Goal: Task Accomplishment & Management: Use online tool/utility

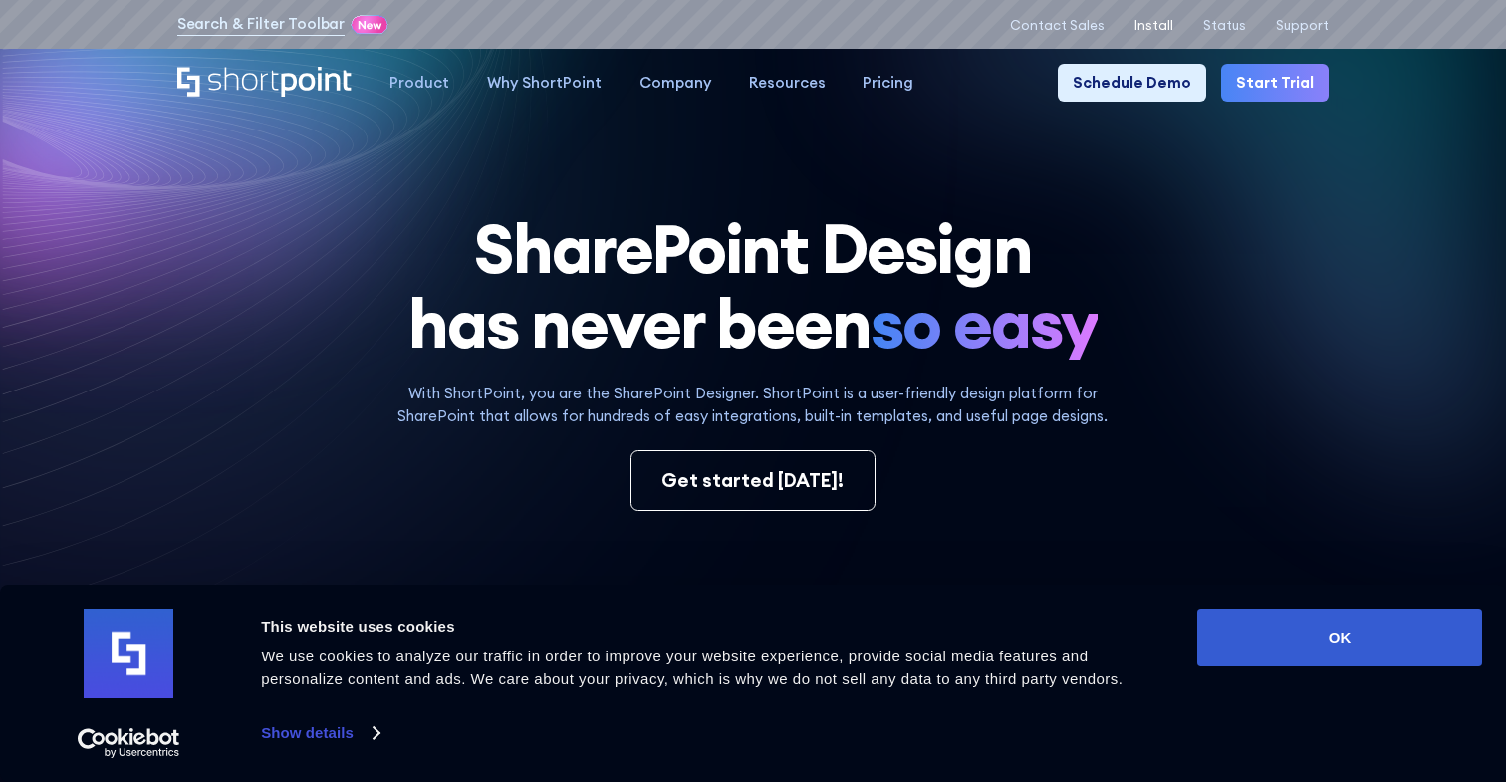
click at [1163, 19] on p "Install" at bounding box center [1153, 25] width 39 height 15
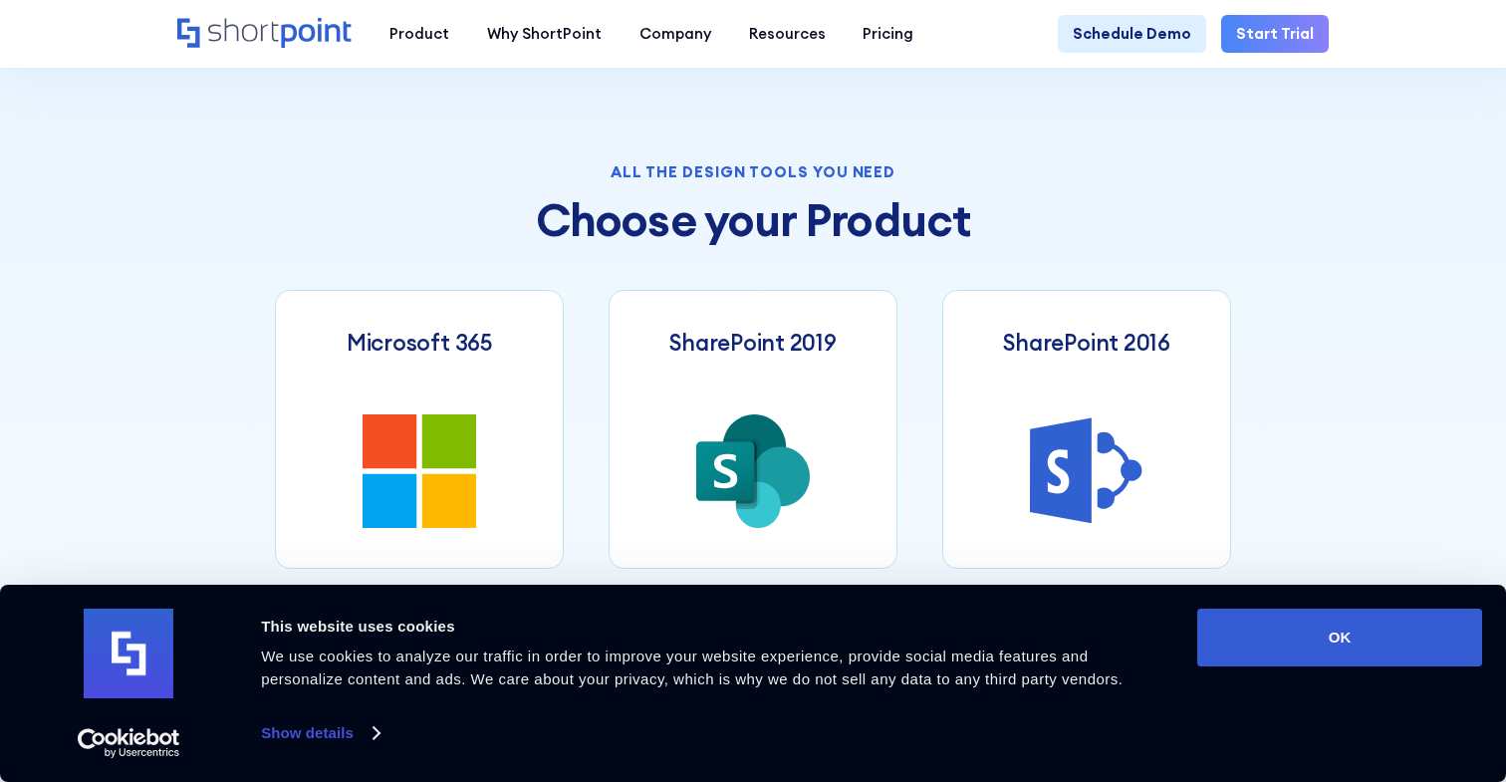
scroll to position [738, 0]
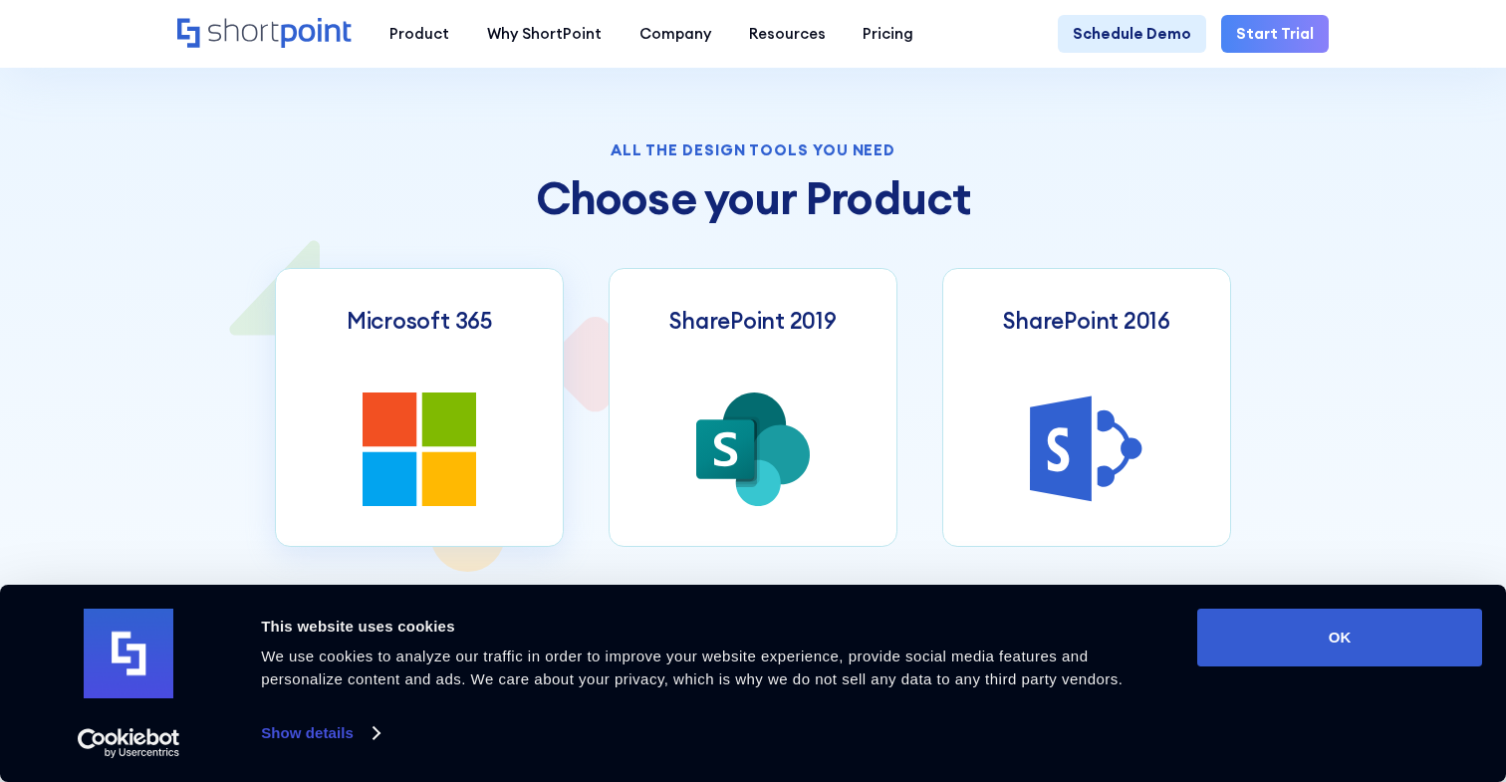
click at [497, 415] on link "Microsoft 365" at bounding box center [419, 407] width 289 height 279
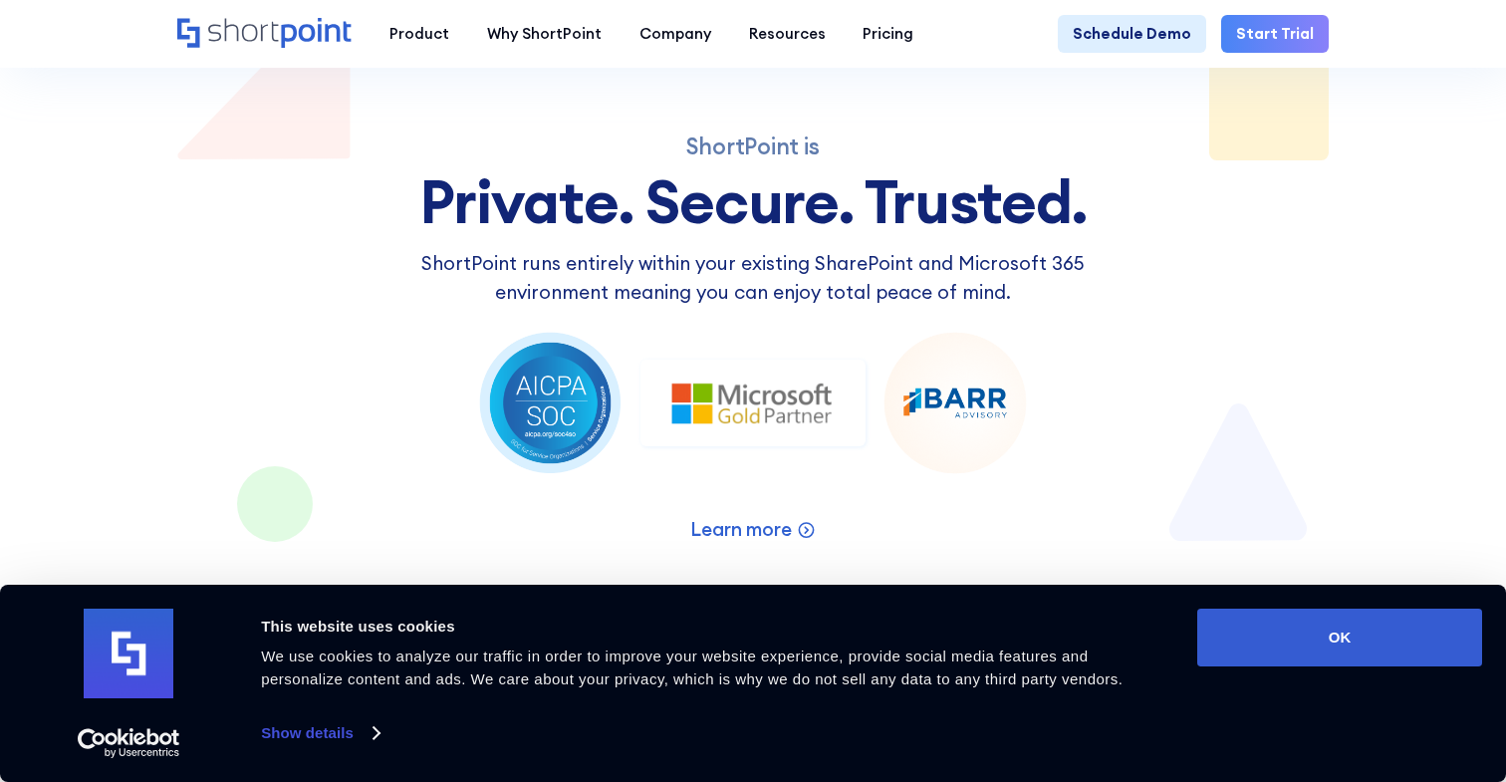
scroll to position [2346, 0]
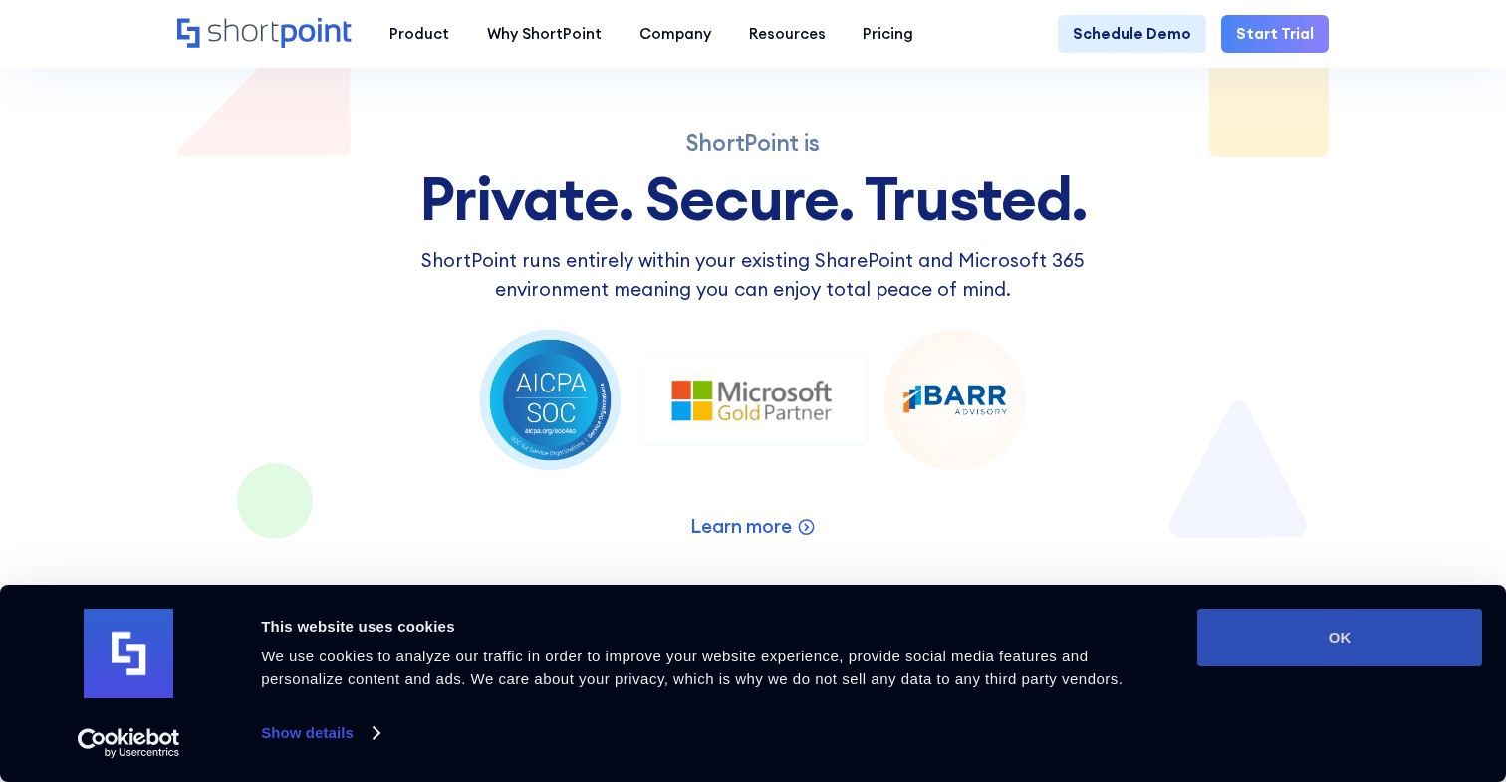
click at [1348, 631] on button "OK" at bounding box center [1339, 637] width 285 height 58
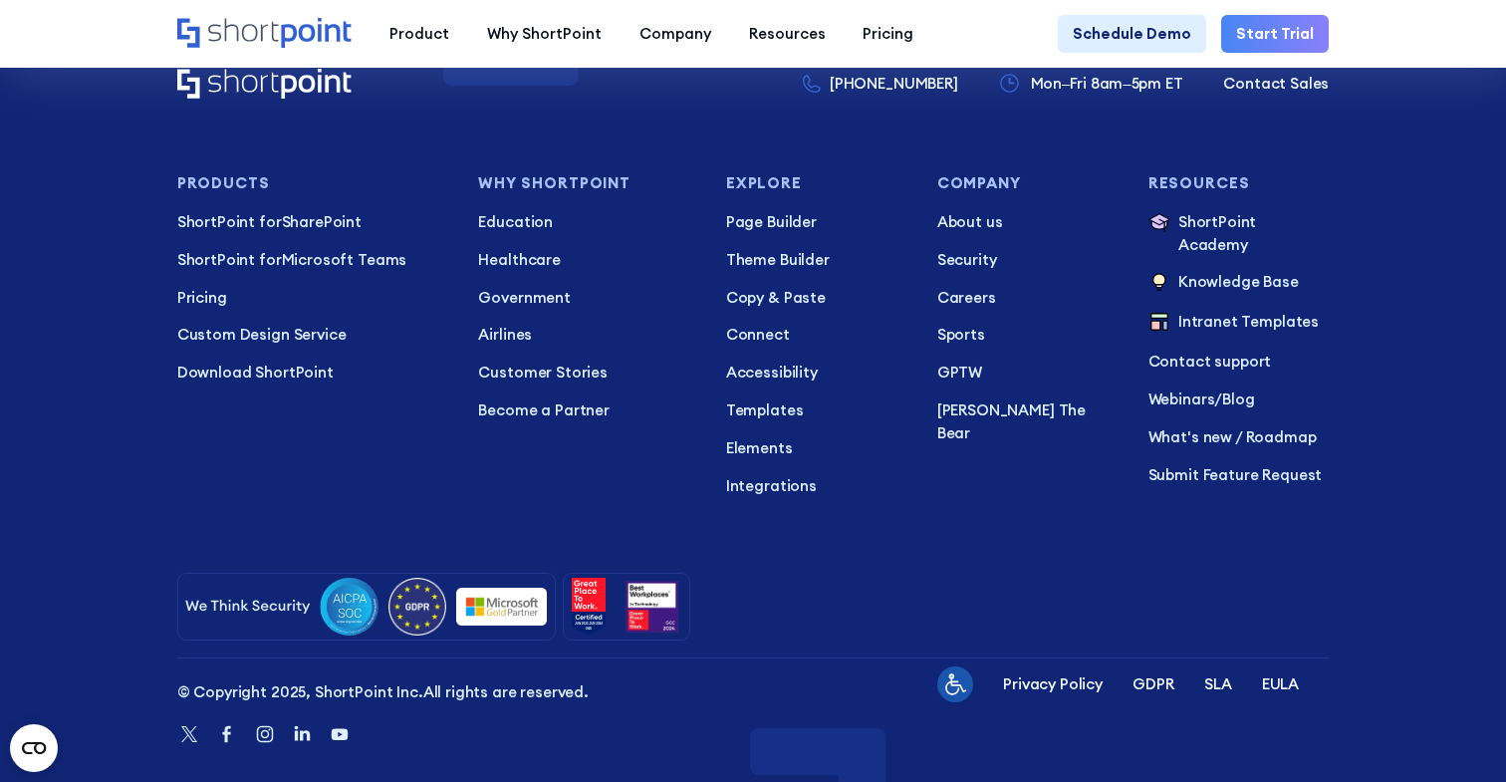
scroll to position [4684, 0]
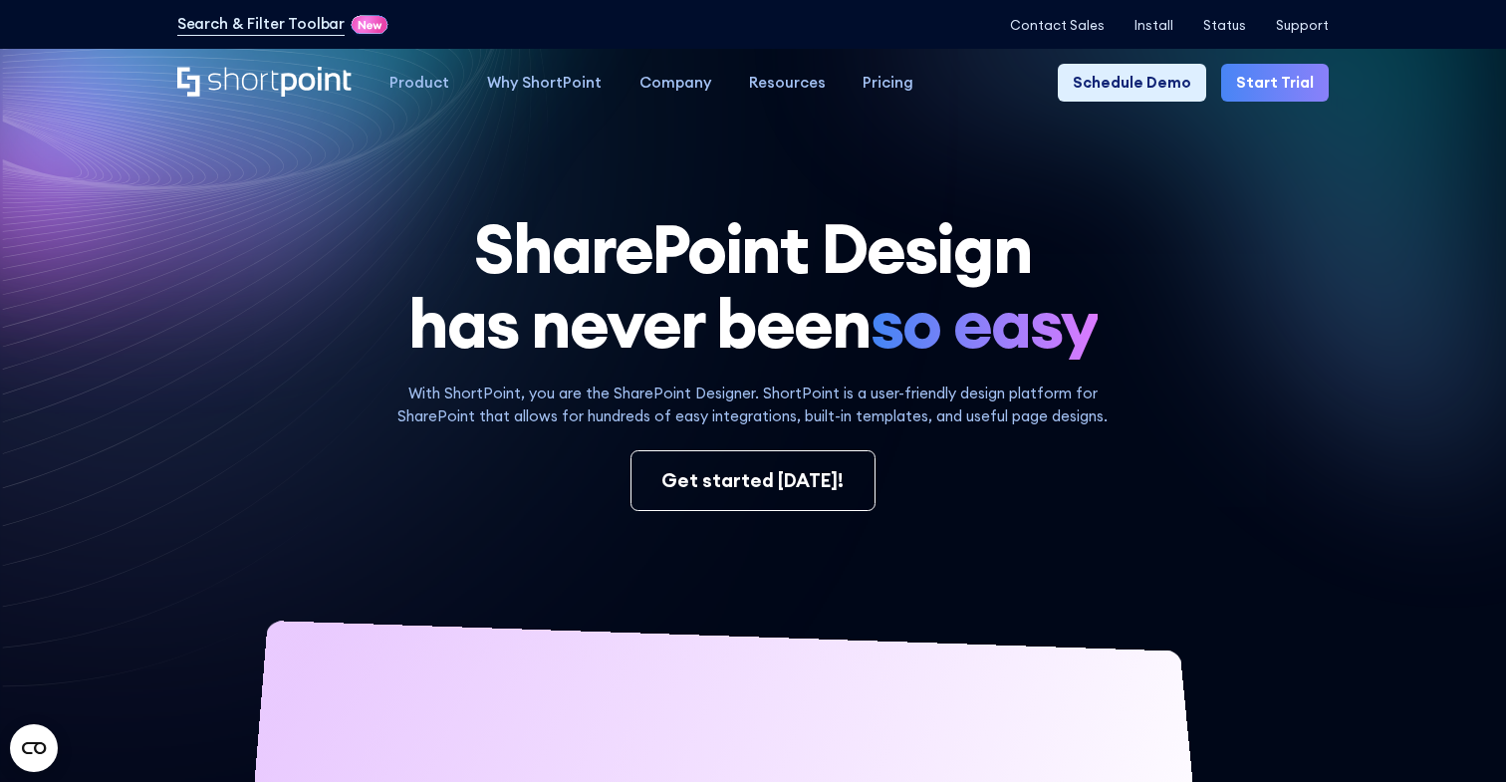
click at [1271, 95] on link "Start Trial" at bounding box center [1275, 83] width 108 height 38
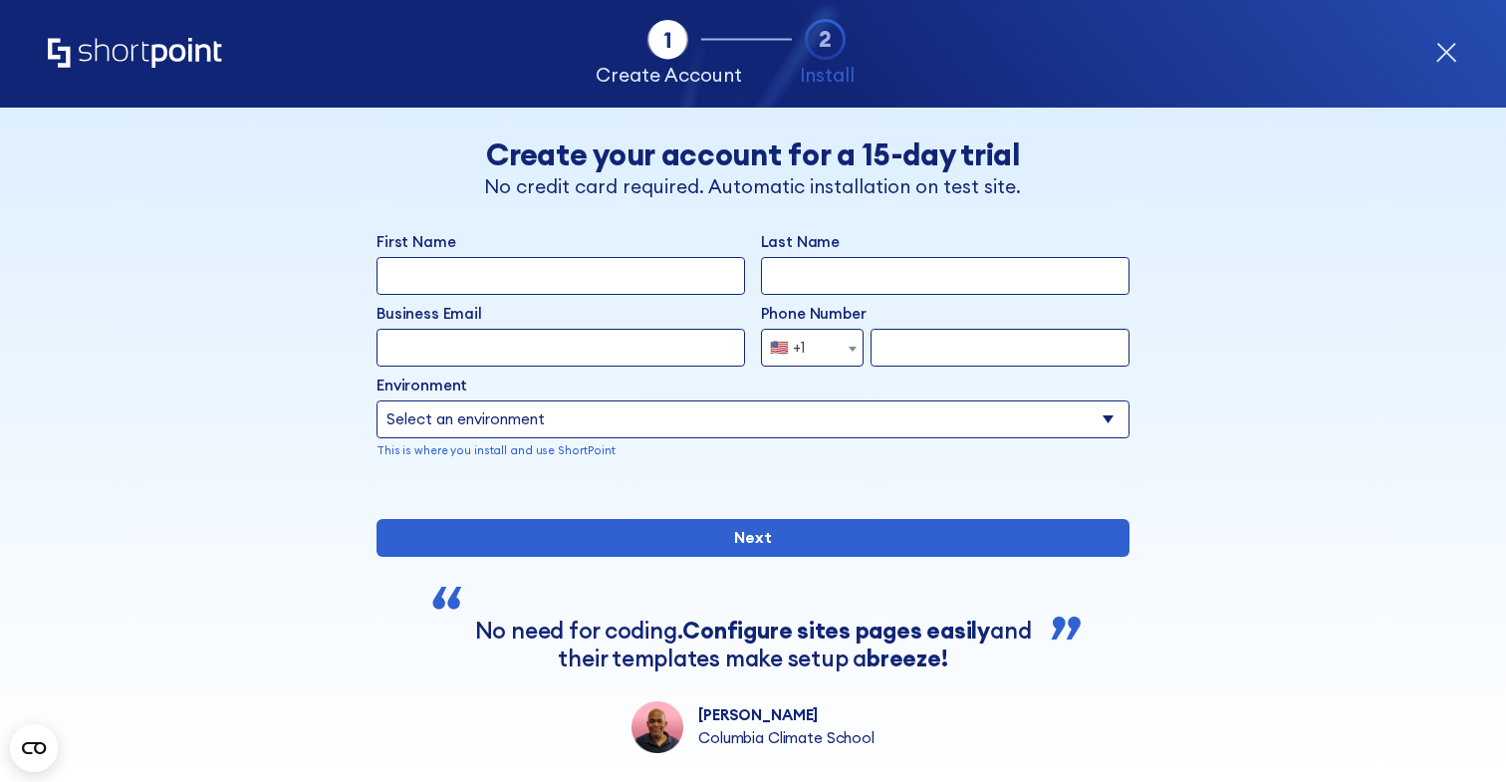
click at [610, 268] on input "First Name" at bounding box center [560, 276] width 368 height 38
type input "Oluwatoyosi"
click at [858, 282] on input "Last Name" at bounding box center [945, 276] width 368 height 38
type input "Oyegoke"
click at [609, 329] on input "Business Email" at bounding box center [560, 348] width 368 height 38
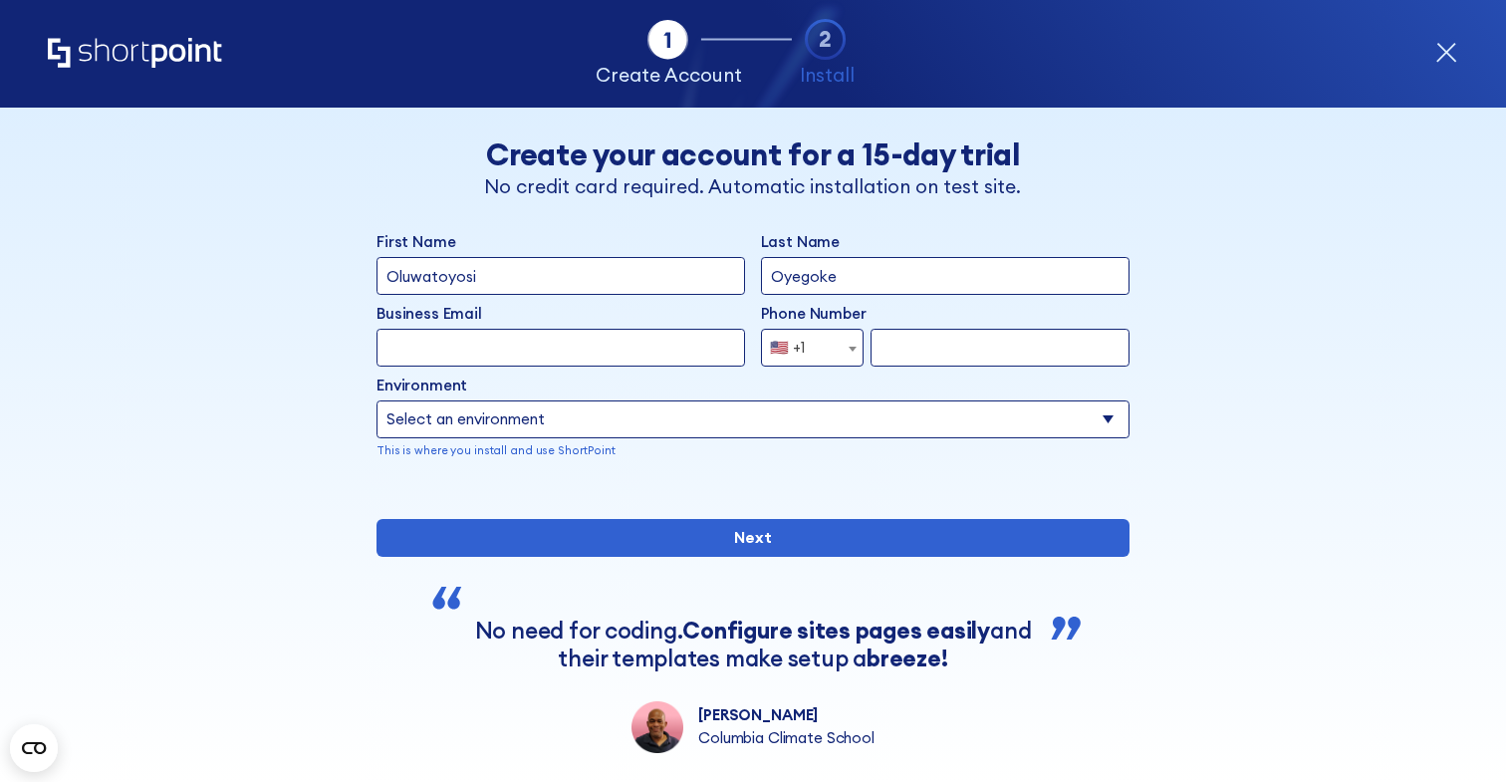
type input "oluwatoyosi+5555@7yt55n.onmicrosoft.com"
click at [917, 340] on input "form" at bounding box center [999, 348] width 259 height 38
type input "07067202956"
click at [828, 355] on span "🇺🇸 +1" at bounding box center [812, 348] width 103 height 38
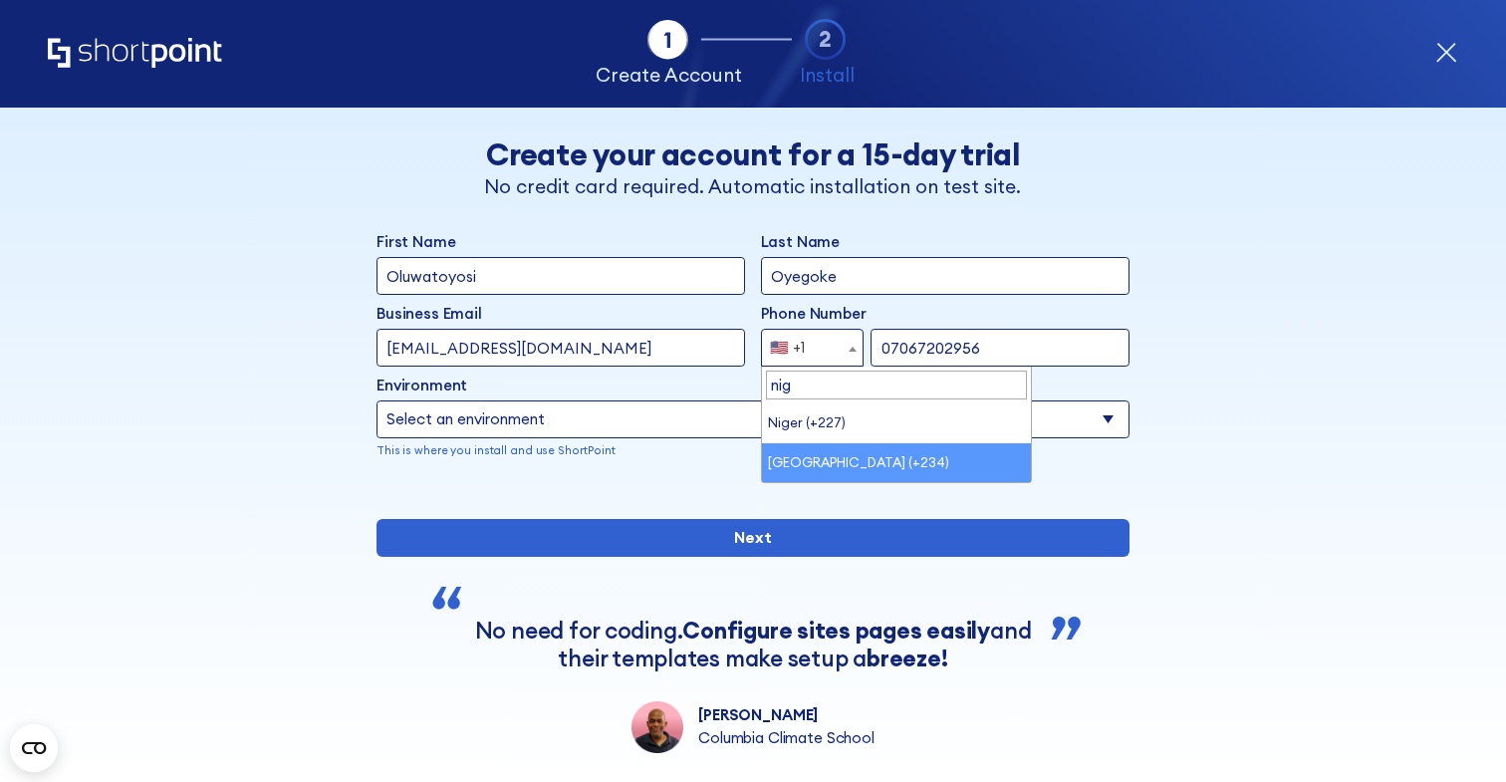
type input "nig"
select select "+234"
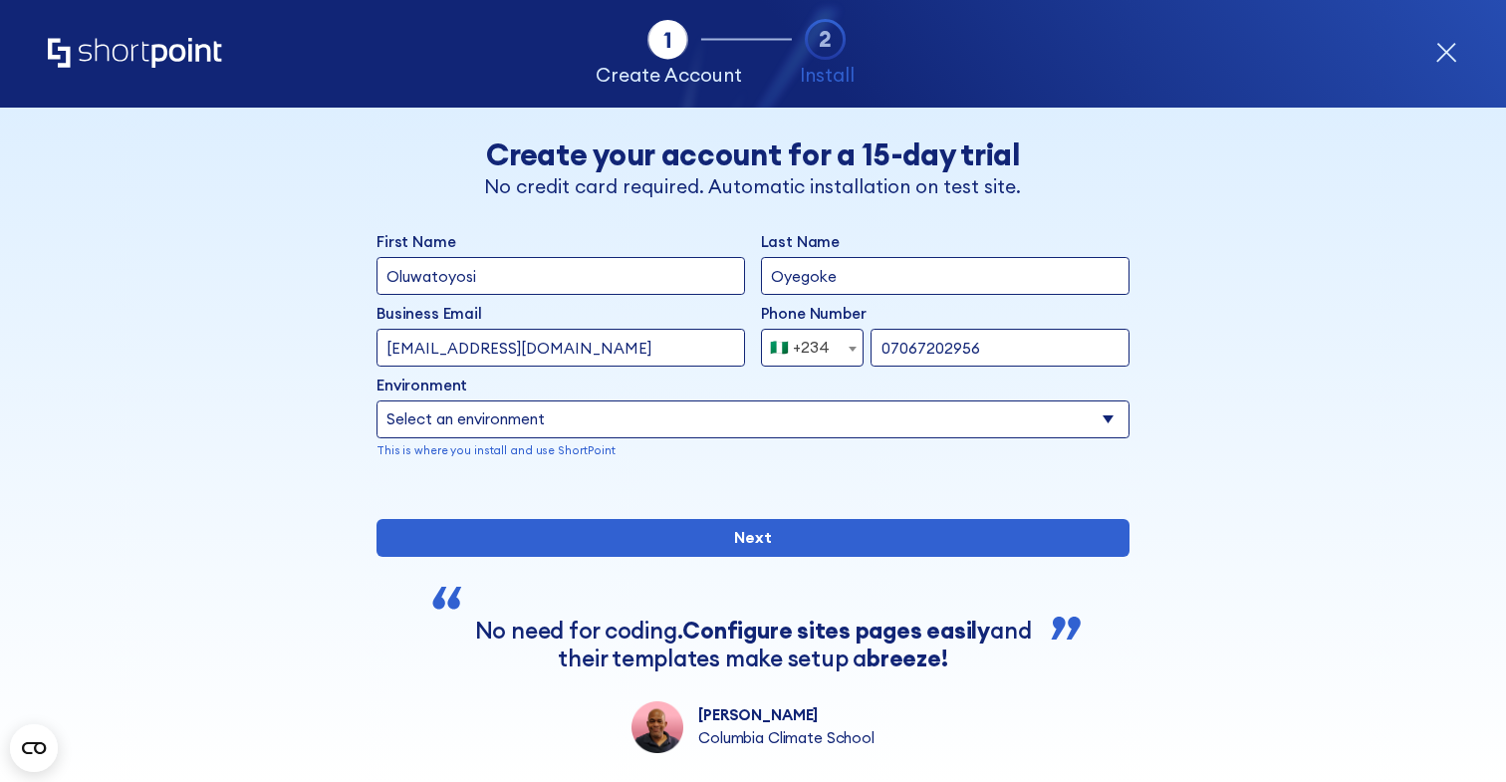
click at [719, 434] on select "Select an environment Microsoft 365 SharePoint Online SharePoint Subscription E…" at bounding box center [752, 419] width 753 height 38
select select "SharePoint Online"
click at [376, 400] on select "Select an environment Microsoft 365 SharePoint Online SharePoint Subscription E…" at bounding box center [752, 419] width 753 height 38
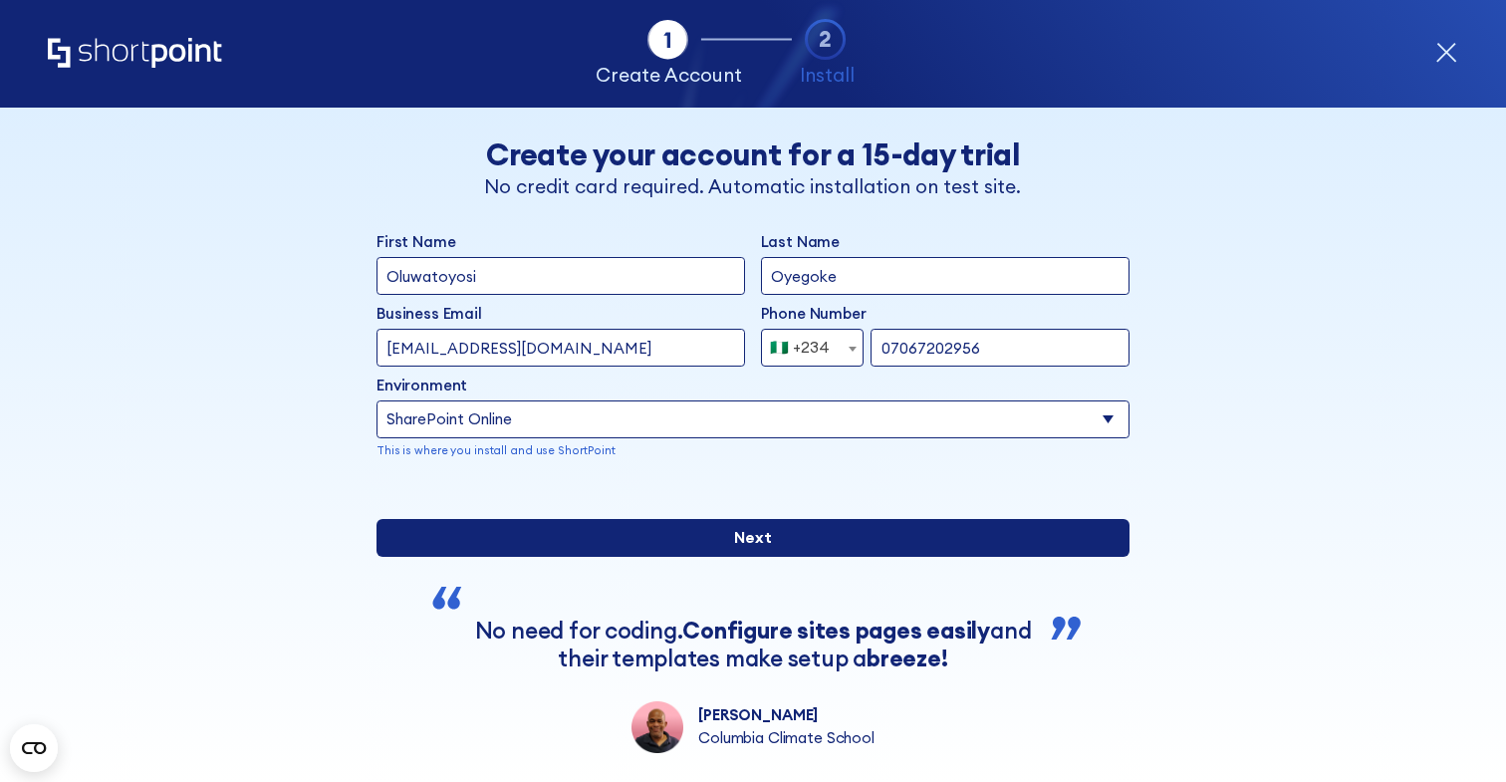
click at [678, 557] on input "Next" at bounding box center [752, 538] width 753 height 38
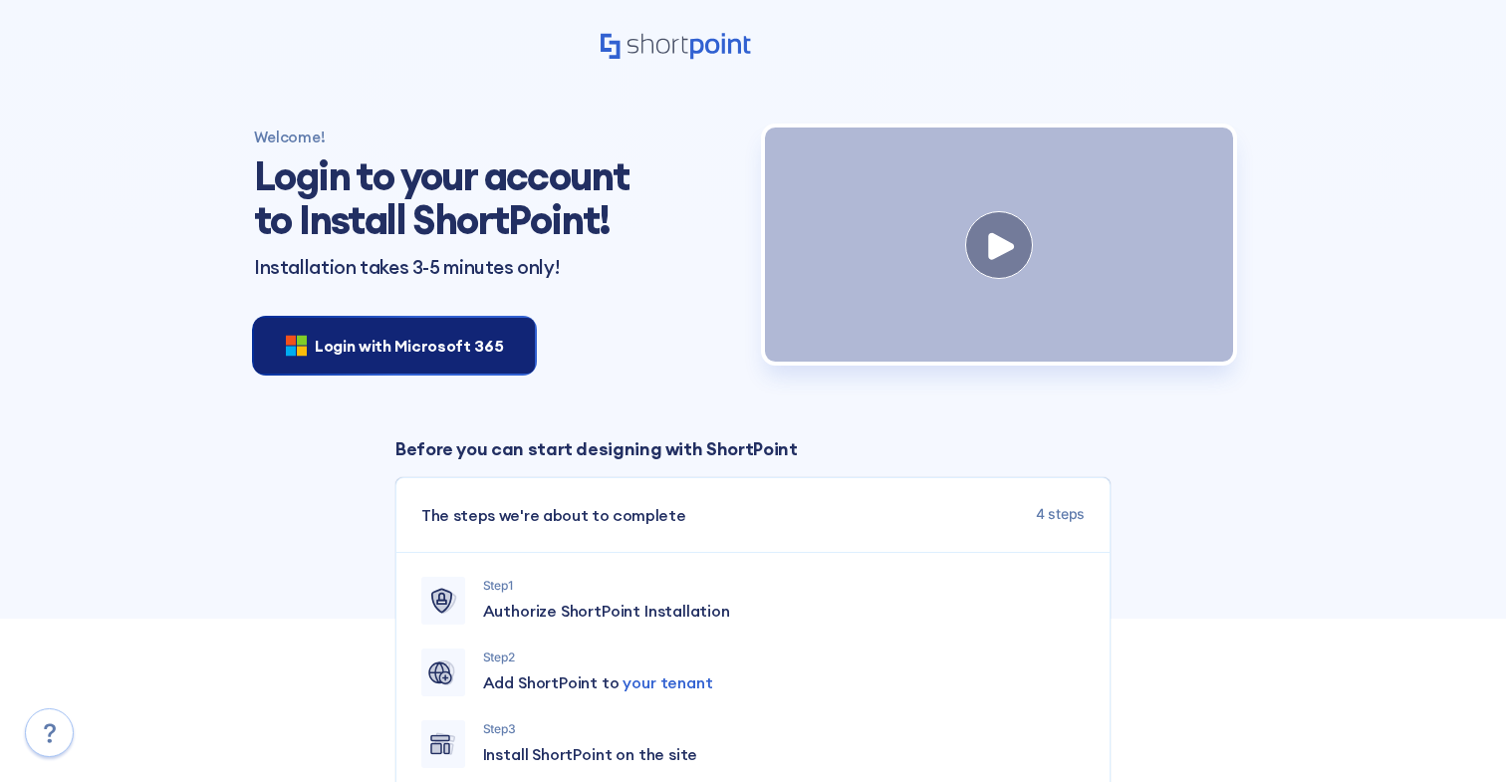
click at [492, 342] on span "Login with Microsoft 365" at bounding box center [409, 346] width 188 height 24
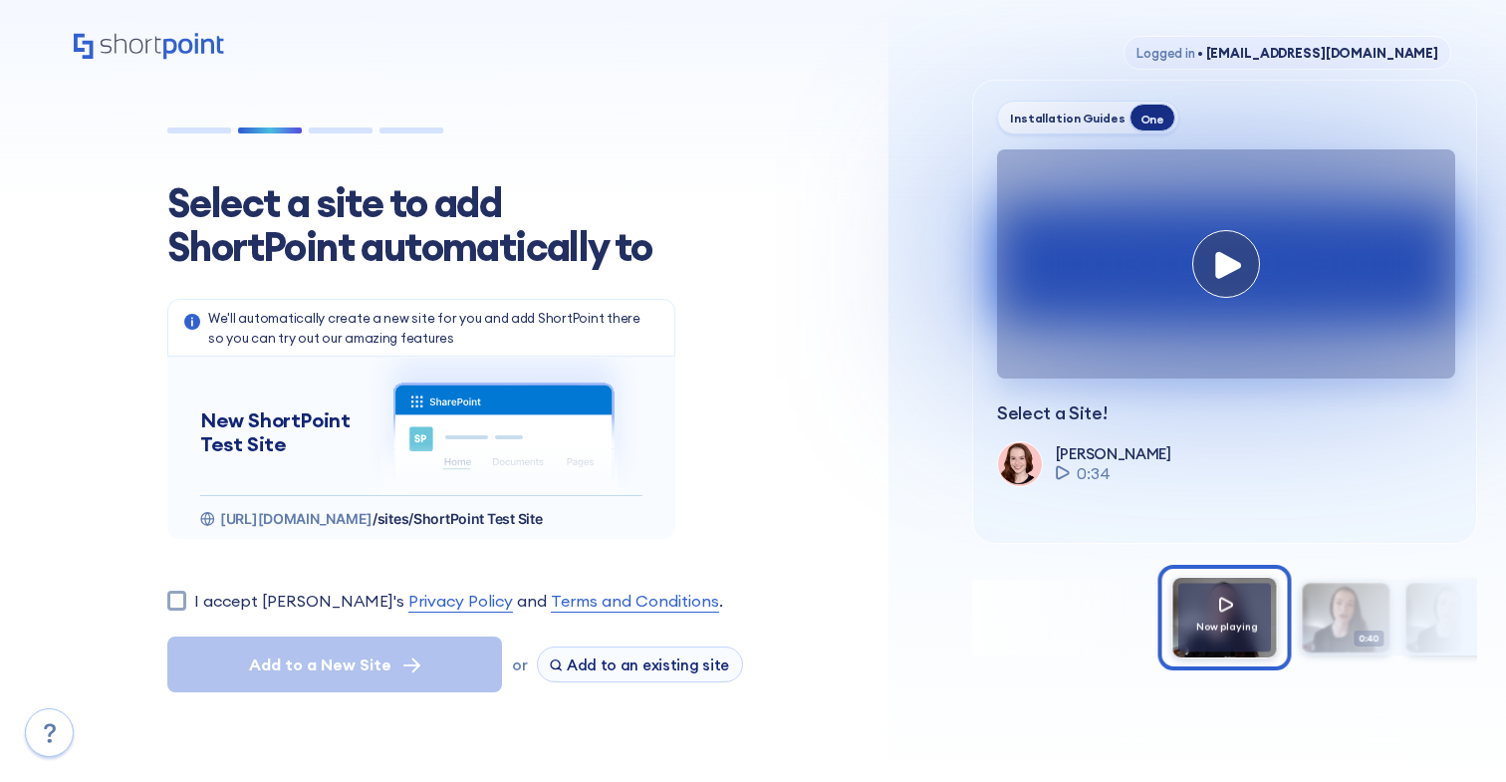
click at [194, 608] on label "I accept [PERSON_NAME]'s Privacy Policy and Terms and Conditions ." at bounding box center [458, 601] width 529 height 24
click at [186, 608] on input "I accept [PERSON_NAME]'s Privacy Policy and Terms and Conditions ." at bounding box center [176, 600] width 19 height 19
checkbox input "true"
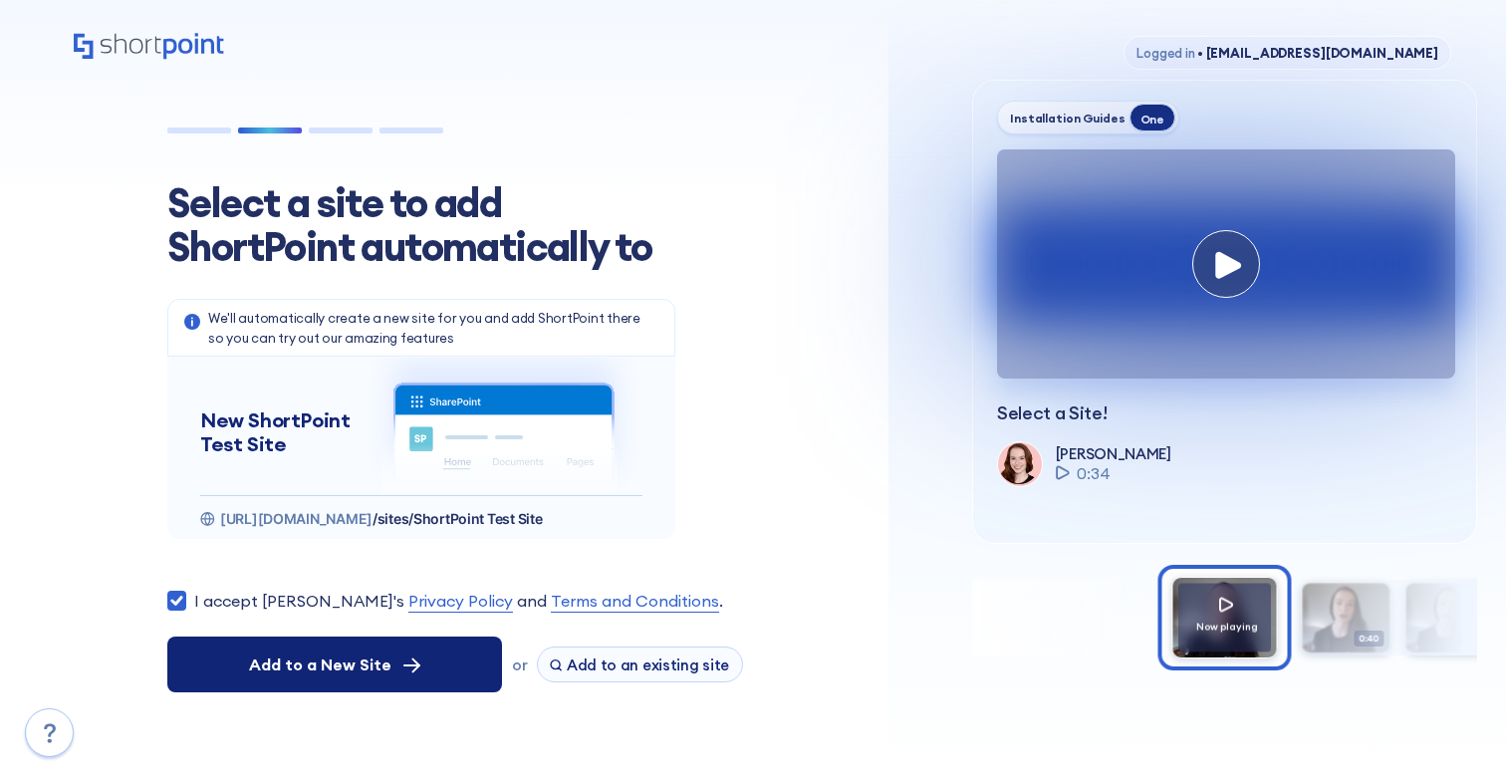
click at [368, 656] on span "Add to a New Site" at bounding box center [320, 664] width 142 height 24
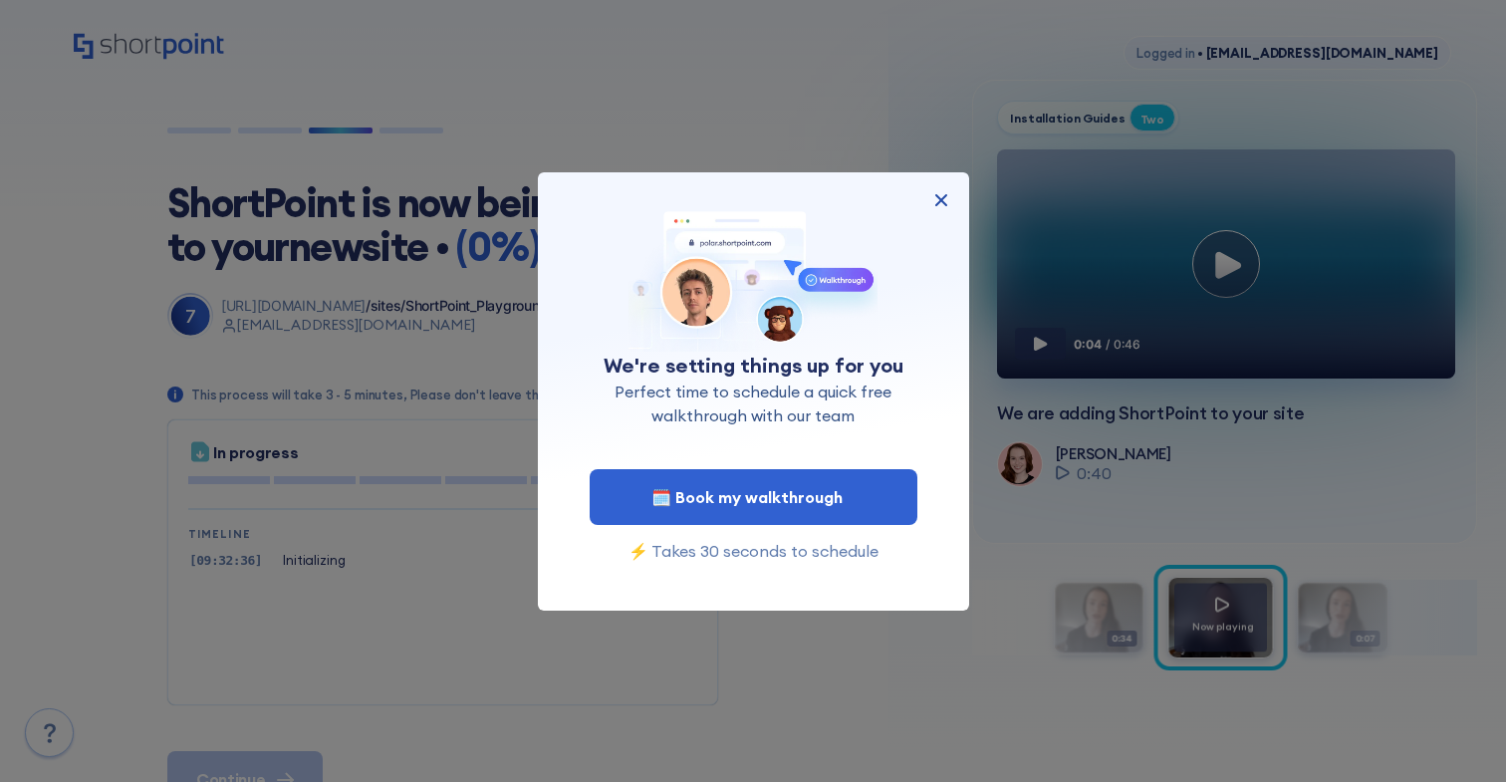
click at [941, 200] on img at bounding box center [941, 200] width 24 height 24
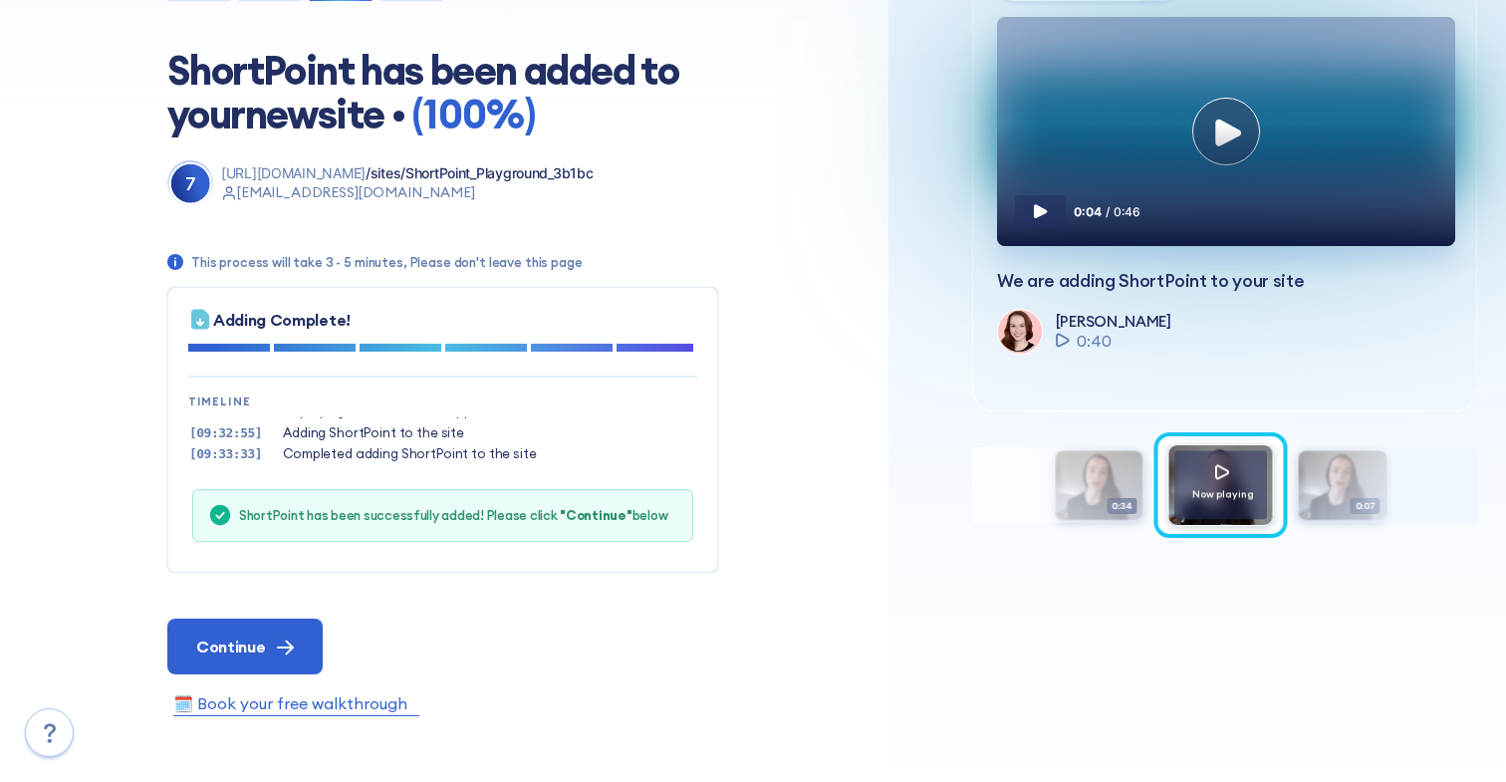
scroll to position [158, 0]
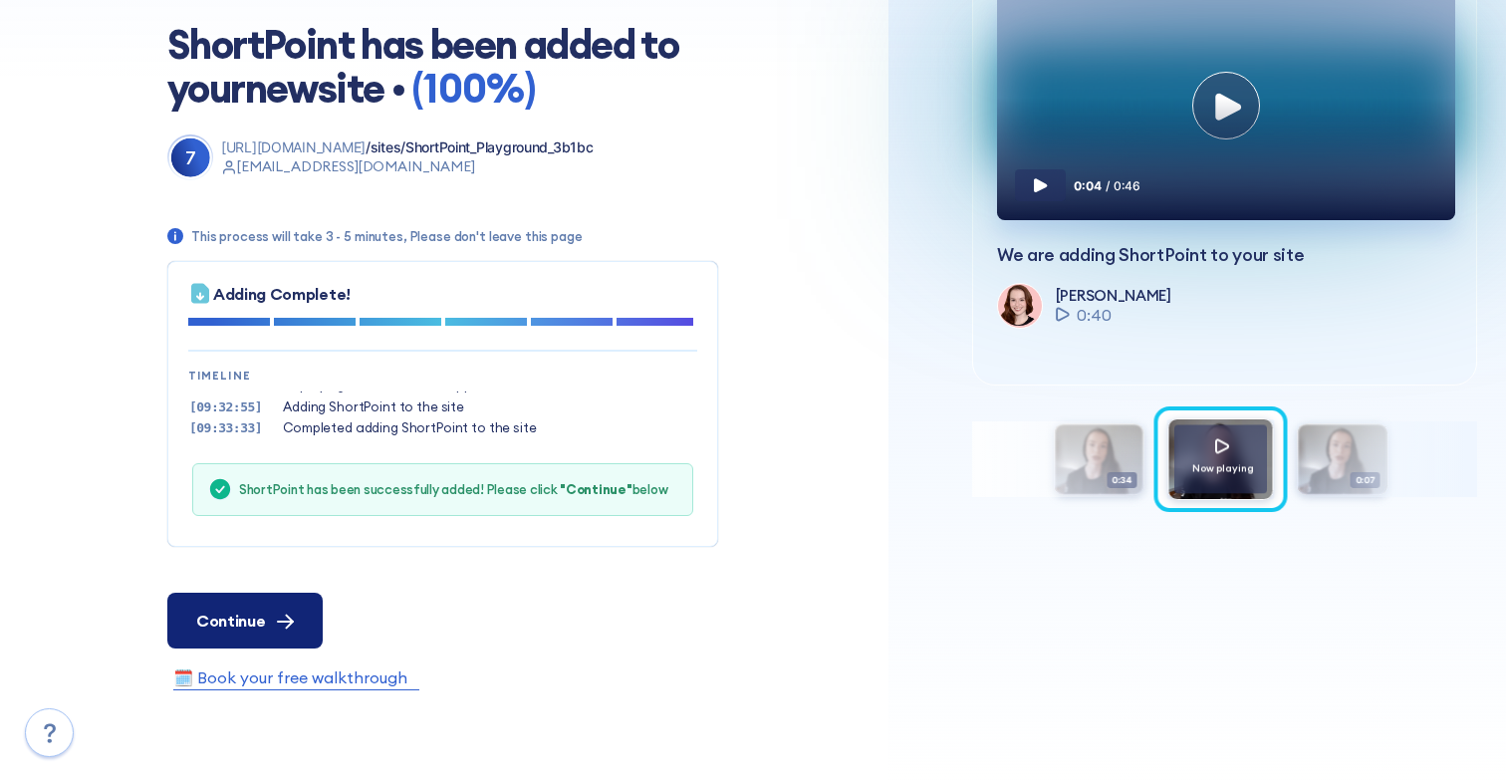
click at [288, 616] on icon at bounding box center [290, 621] width 6 height 13
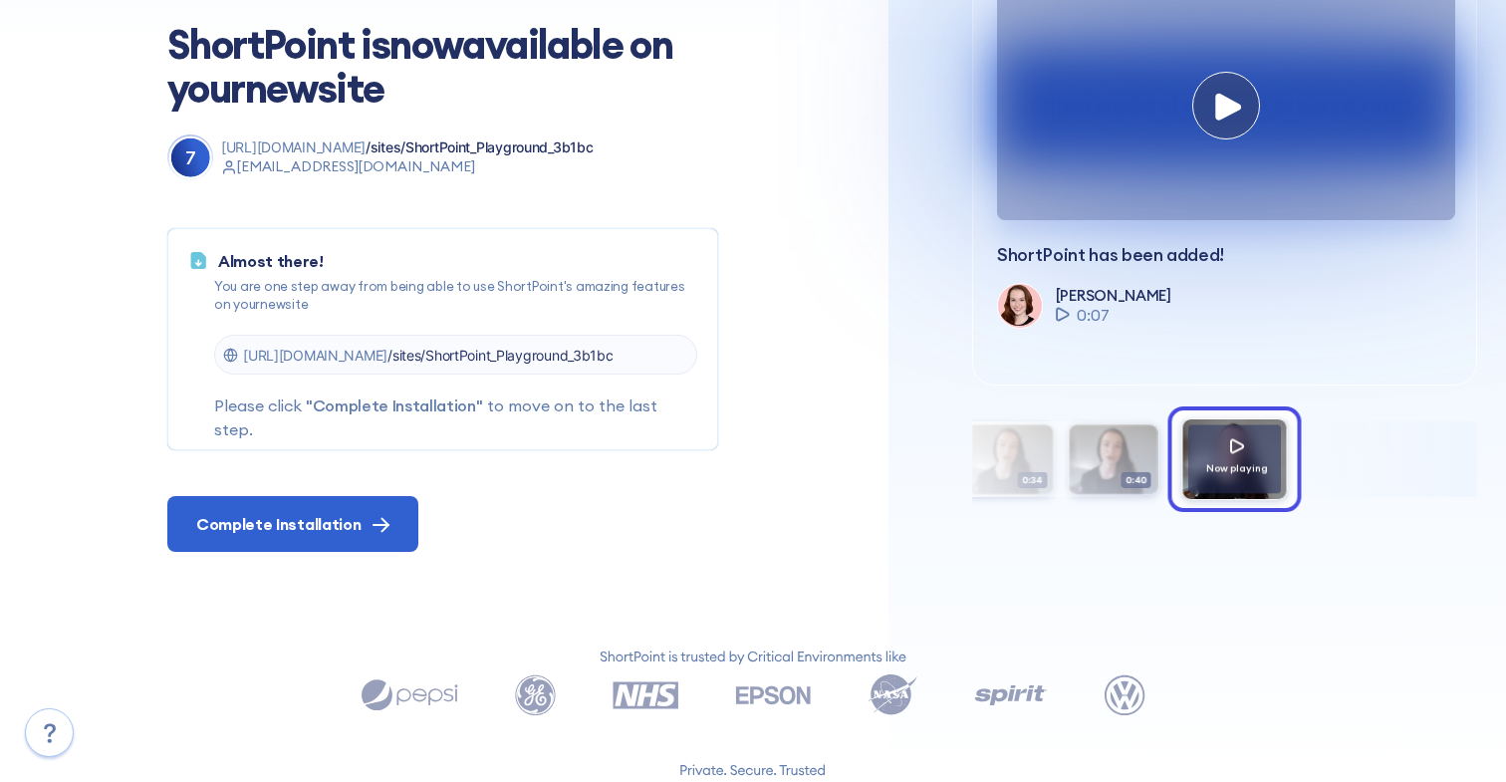
click at [332, 494] on div "7 https://7yt55n.sharepoint.com /sites/ShortPoint_Playground_3b1bc oluwatoyosi@…" at bounding box center [545, 342] width 757 height 417
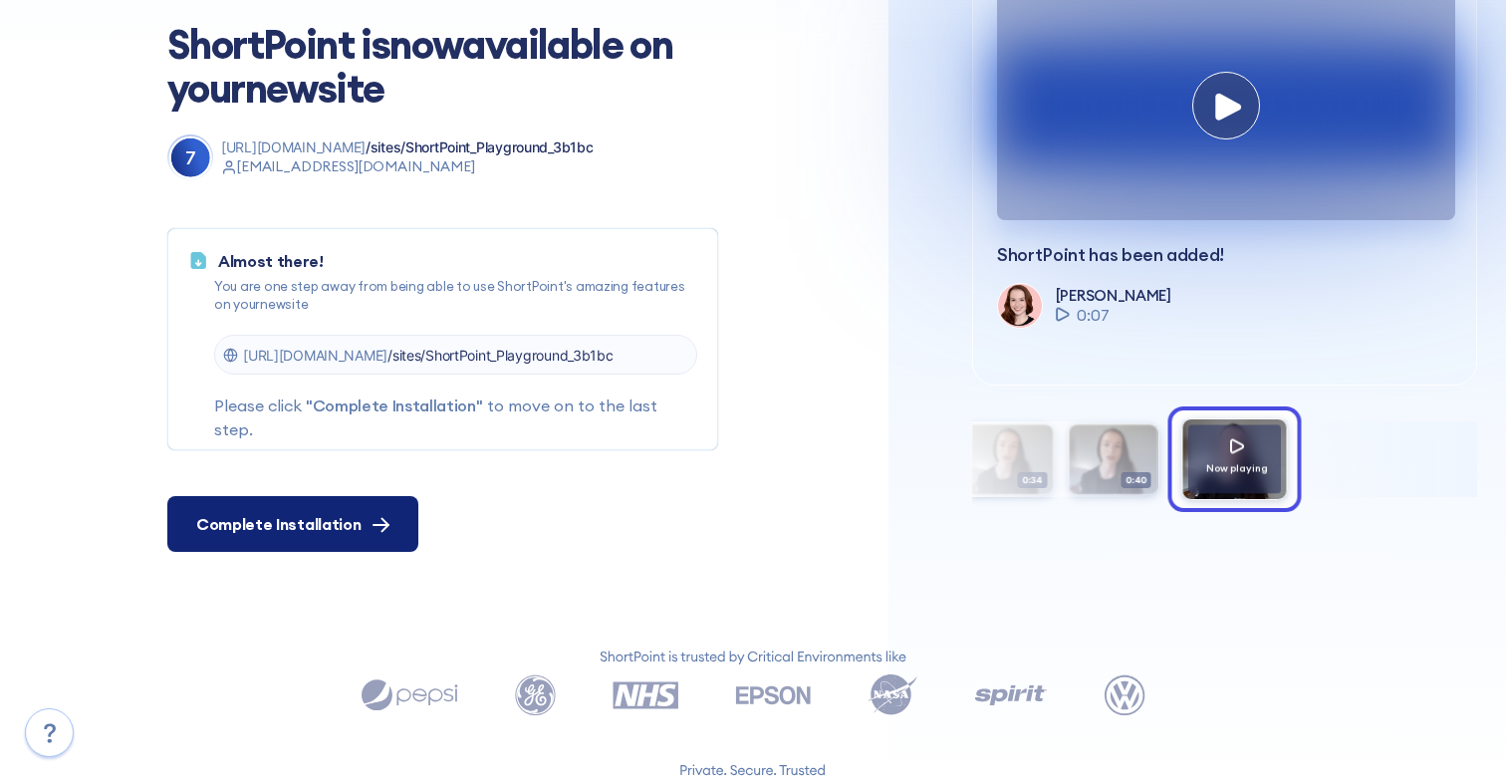
click at [332, 507] on button "Complete Installation" at bounding box center [292, 524] width 251 height 56
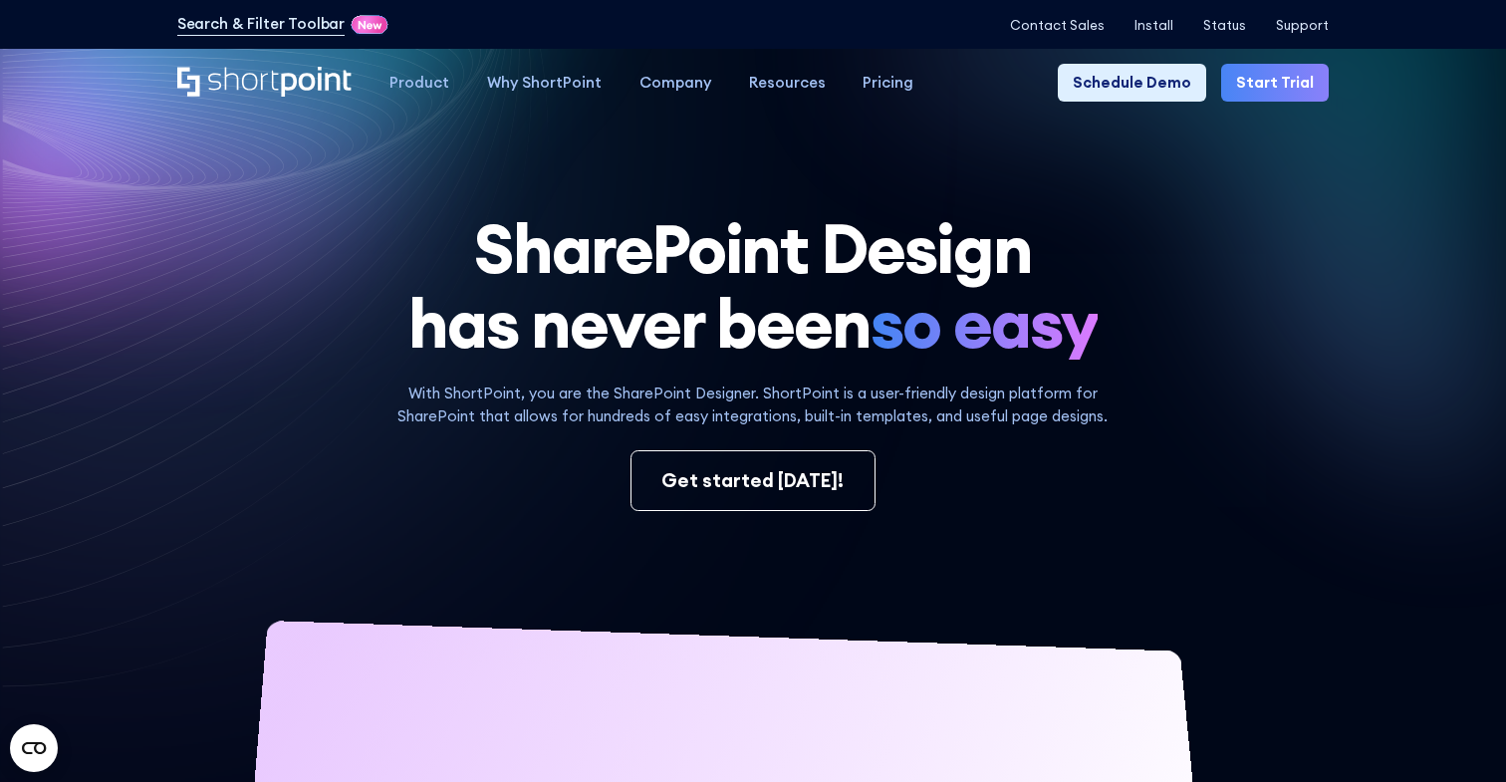
click at [1294, 88] on link "Start Trial" at bounding box center [1275, 83] width 108 height 38
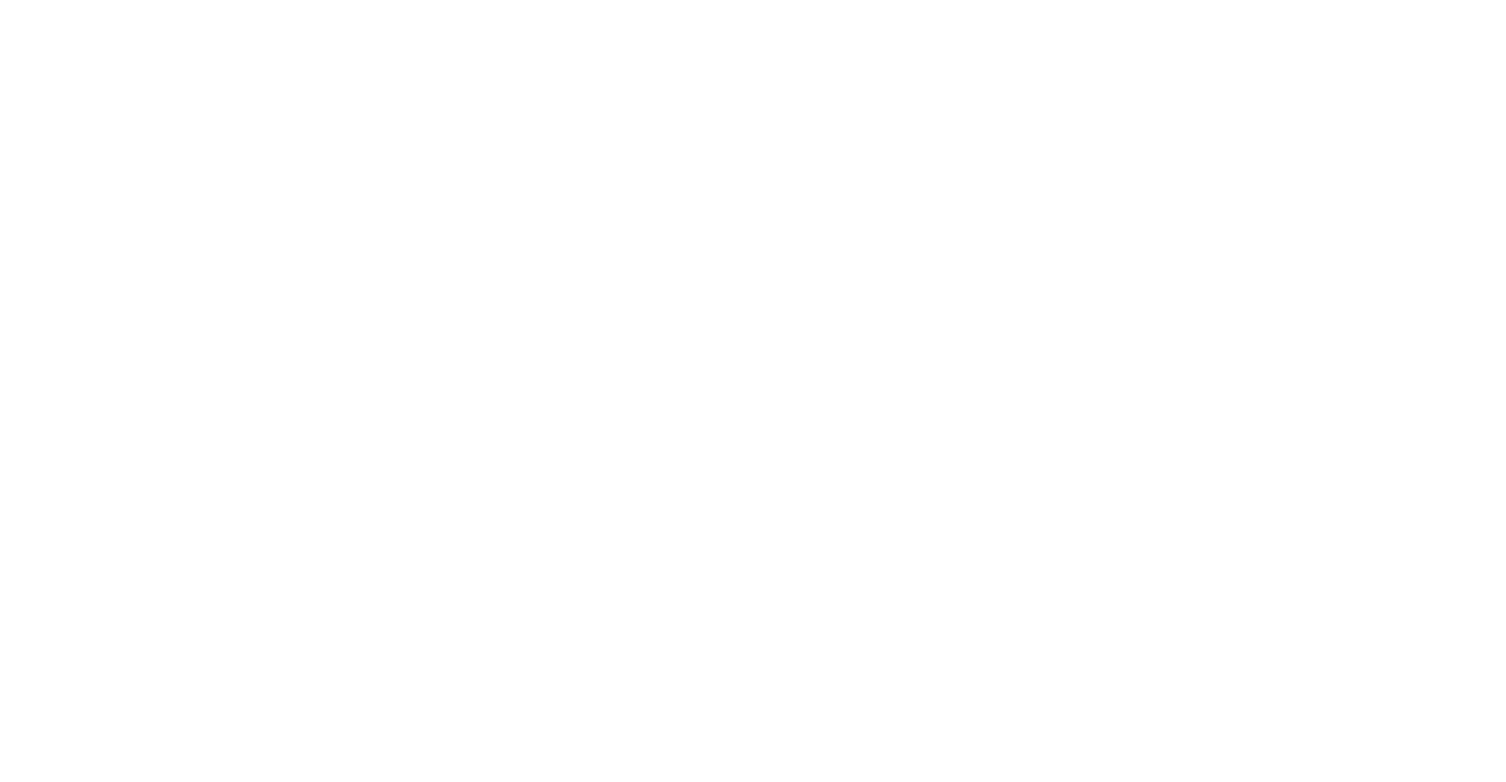
select select "+234"
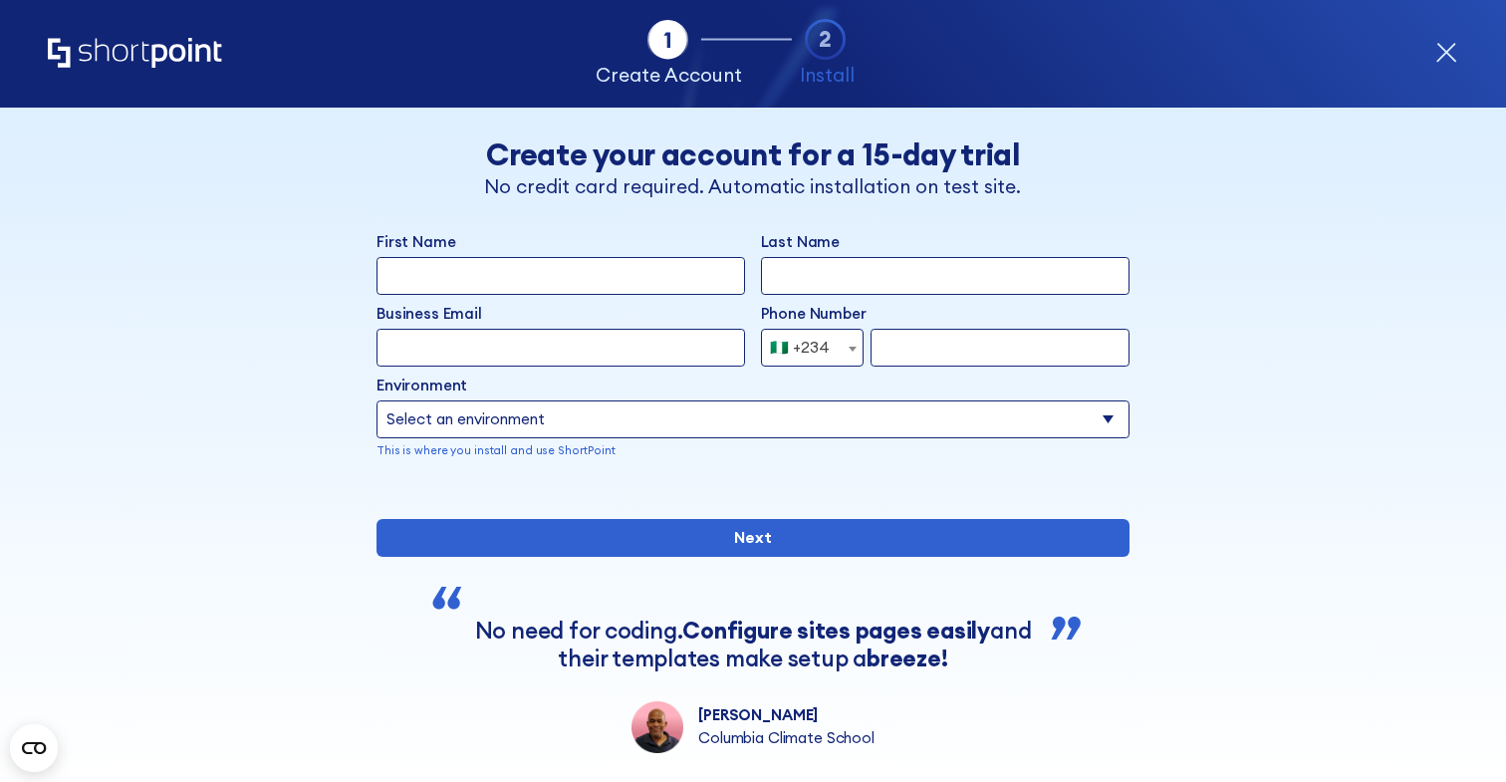
click at [577, 284] on input "First Name" at bounding box center [560, 276] width 368 height 38
type input "Oluwatoyosi"
click at [801, 276] on input "Last Name" at bounding box center [945, 276] width 368 height 38
type input "Oyegoke"
click at [626, 360] on input "Business Email" at bounding box center [560, 348] width 368 height 38
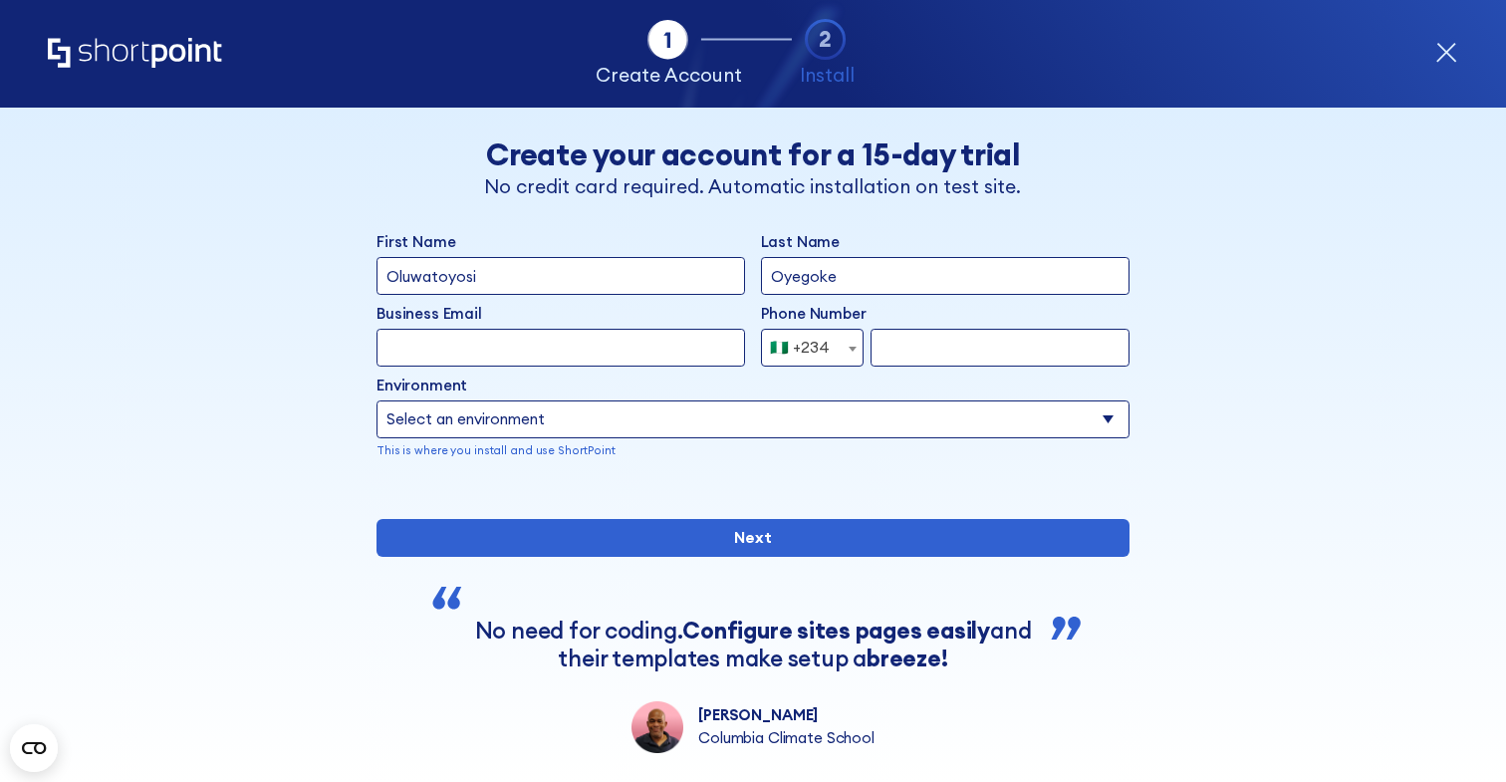
type input "[EMAIL_ADDRESS][DOMAIN_NAME]"
click at [960, 329] on input "form" at bounding box center [999, 348] width 259 height 38
type input "07067202956"
click at [632, 408] on select "Select an environment Microsoft 365 SharePoint Online SharePoint Subscription E…" at bounding box center [752, 419] width 753 height 38
select select "SharePoint Online"
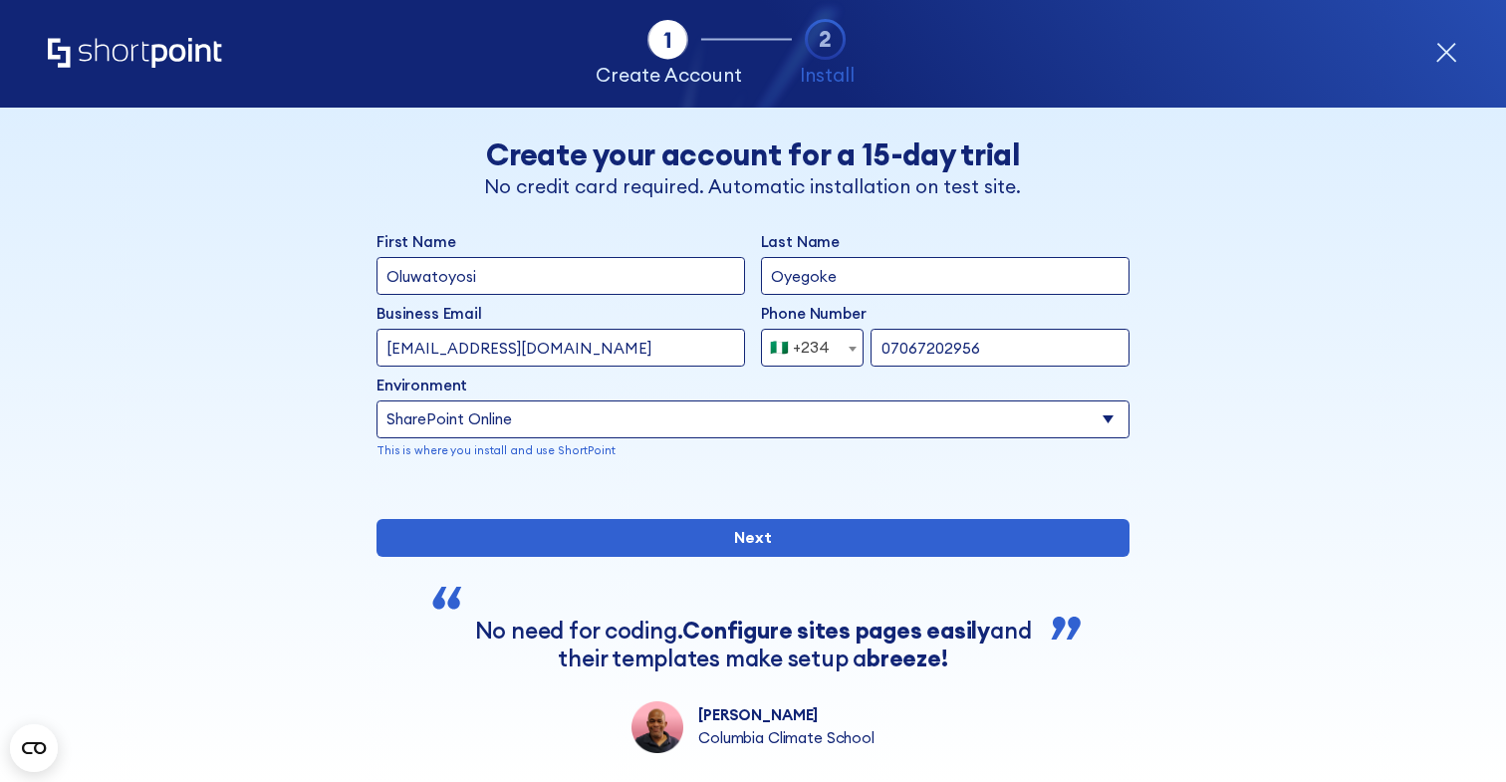
click at [376, 400] on select "Select an environment Microsoft 365 SharePoint Online SharePoint Subscription E…" at bounding box center [752, 419] width 753 height 38
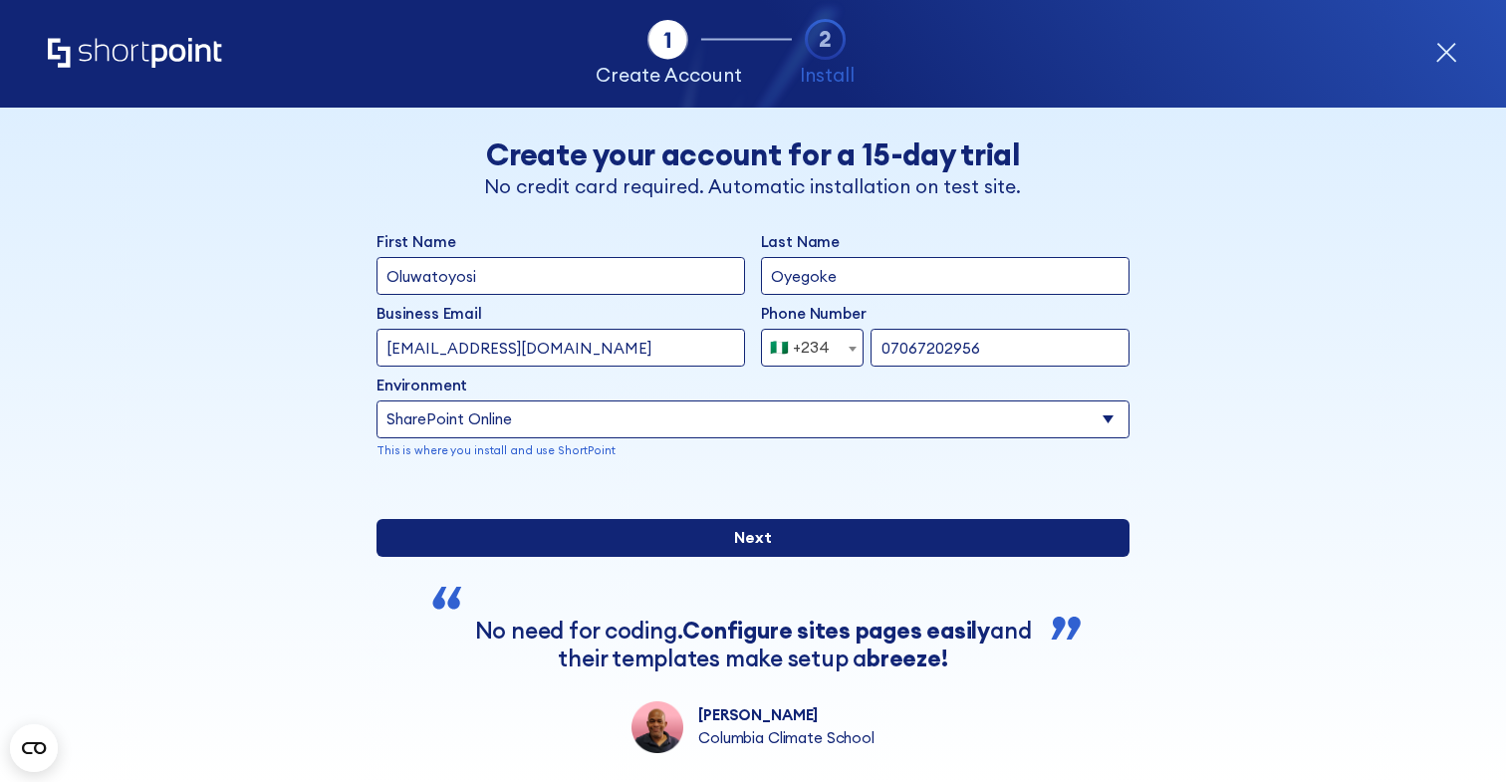
drag, startPoint x: 637, startPoint y: 514, endPoint x: 737, endPoint y: 617, distance: 143.7
click at [737, 557] on input "Next" at bounding box center [752, 538] width 753 height 38
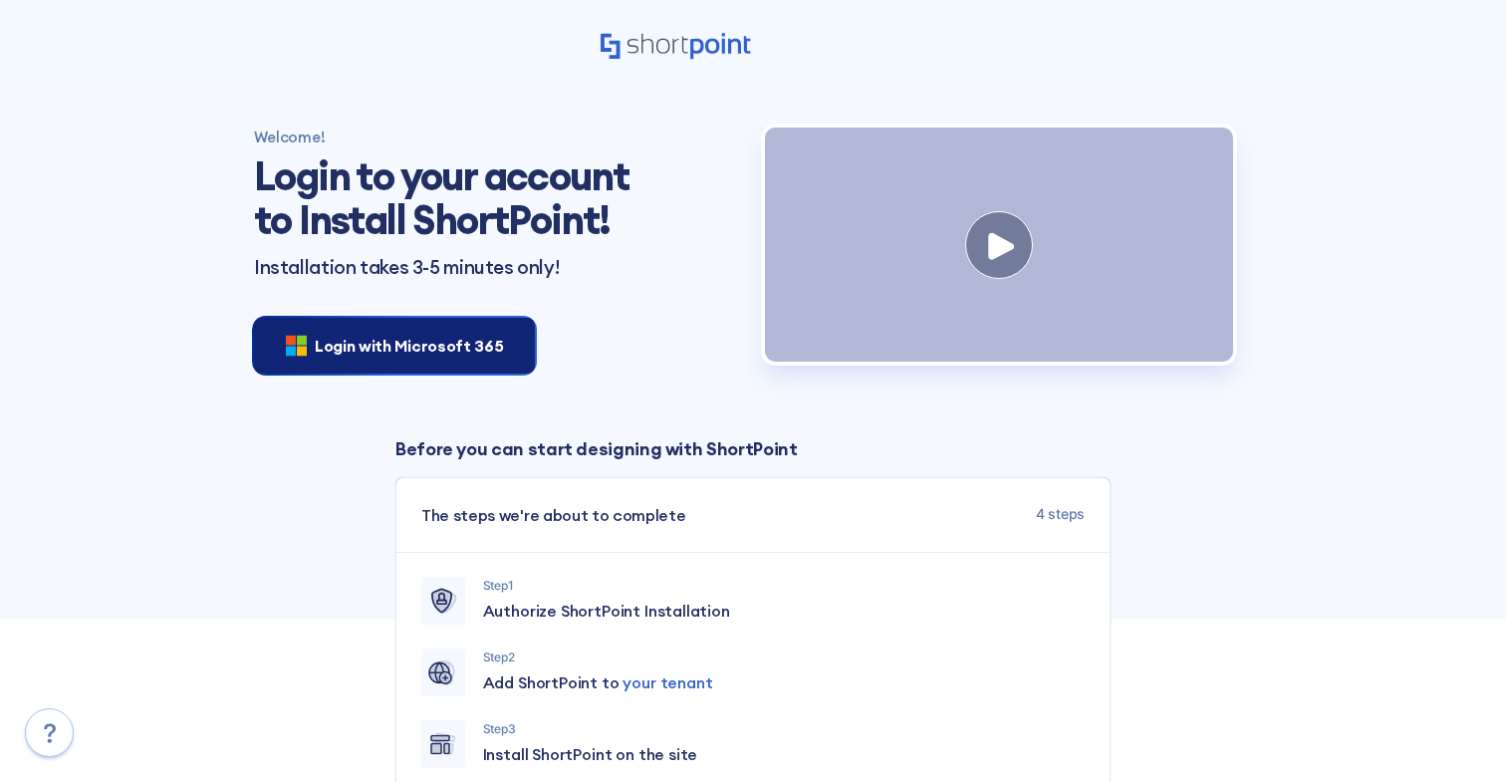
click at [338, 341] on span "Login with Microsoft 365" at bounding box center [409, 346] width 188 height 24
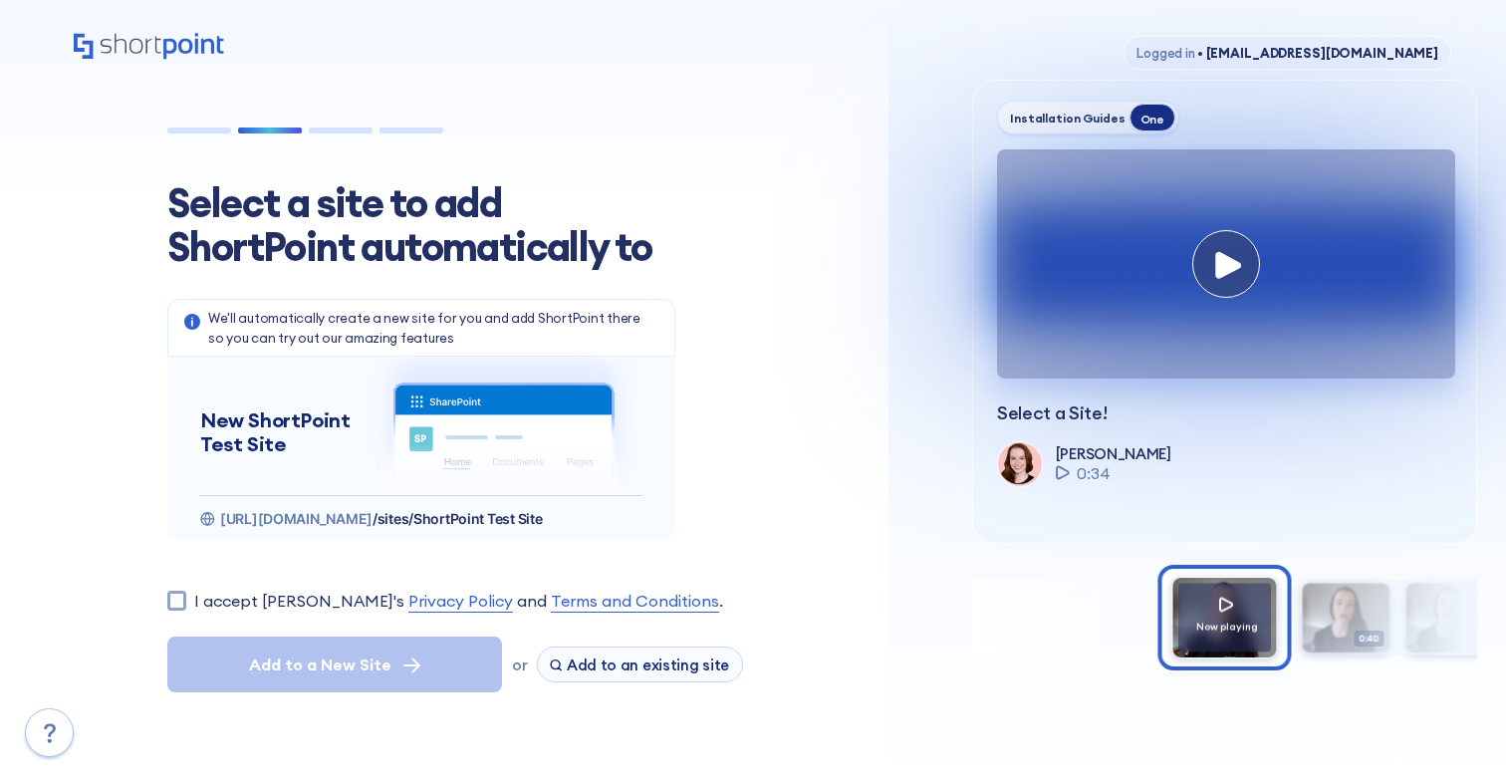
click at [230, 596] on label "I accept [PERSON_NAME]'s Privacy Policy and Terms and Conditions ." at bounding box center [458, 601] width 529 height 24
click at [186, 596] on input "I accept [PERSON_NAME]'s Privacy Policy and Terms and Conditions ." at bounding box center [176, 600] width 19 height 19
checkbox input "true"
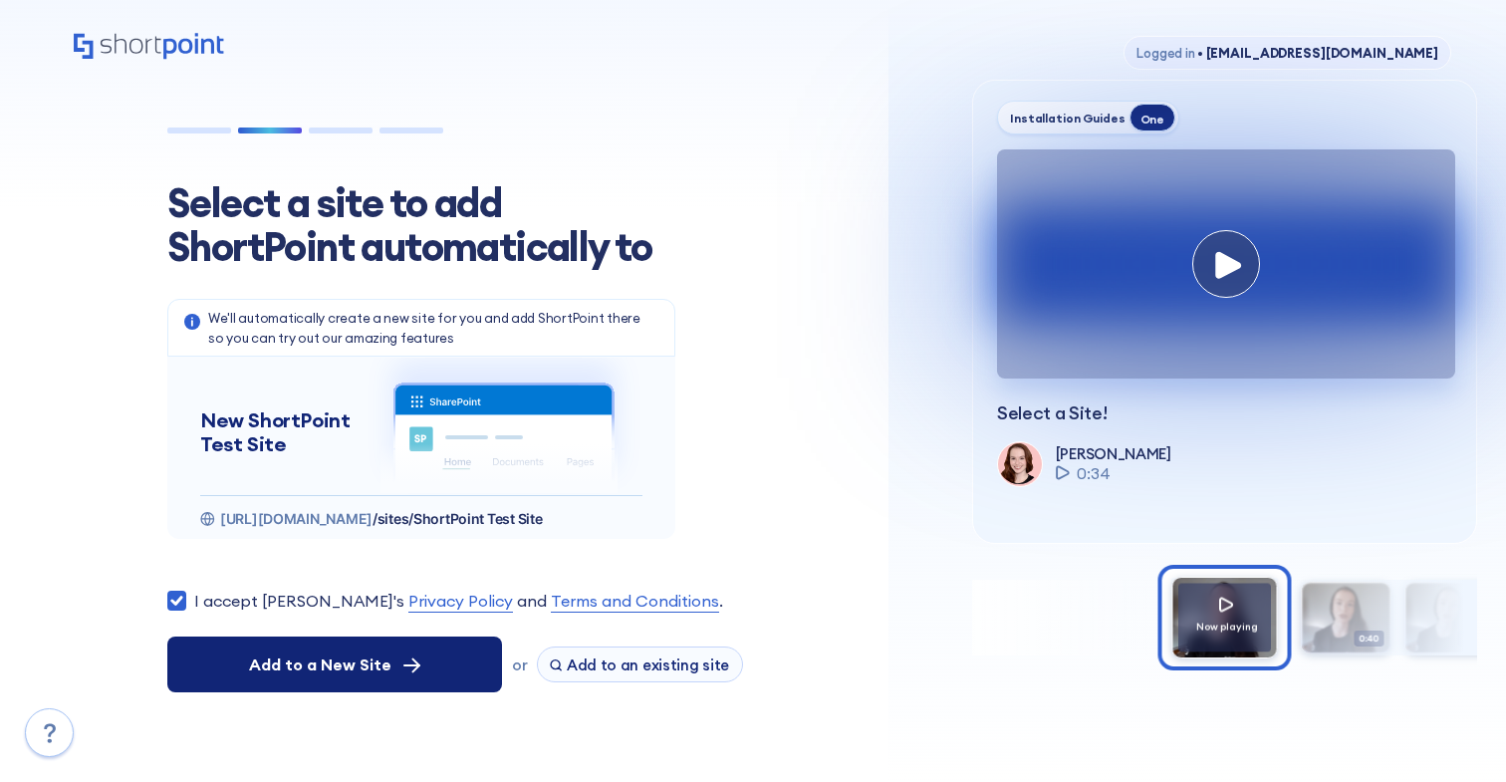
click at [256, 658] on span "Add to a New Site" at bounding box center [320, 664] width 142 height 24
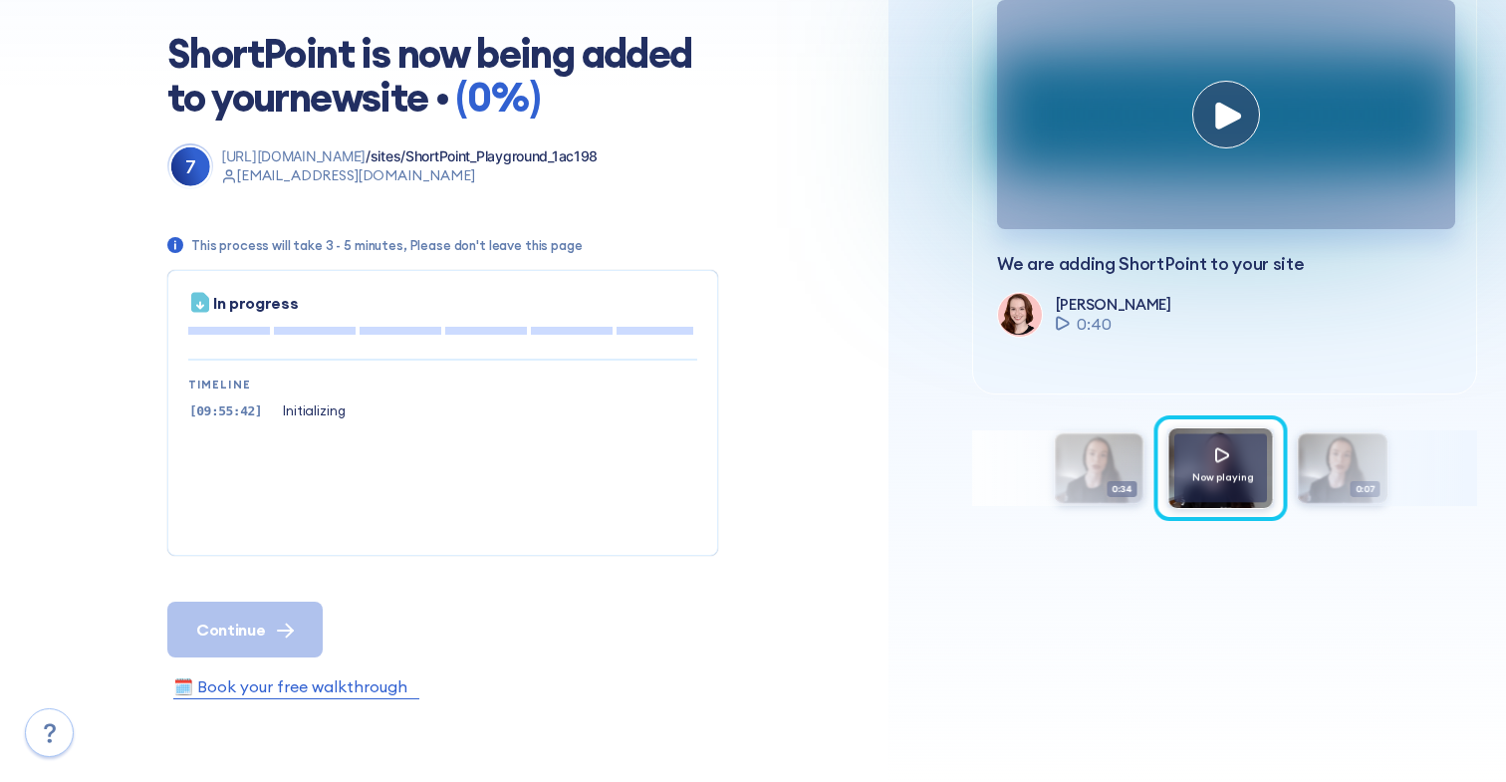
scroll to position [147, 0]
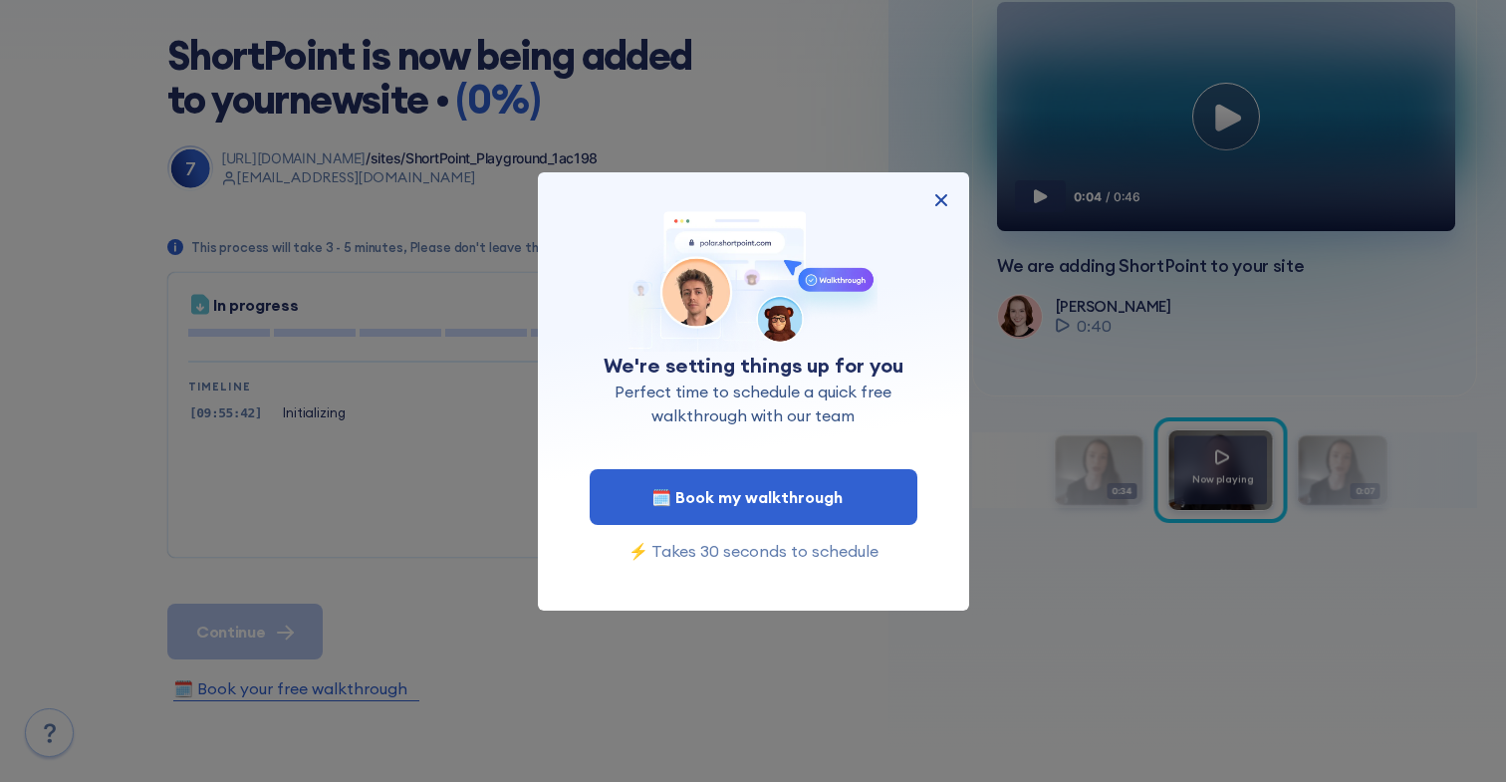
click at [938, 200] on img at bounding box center [941, 200] width 24 height 24
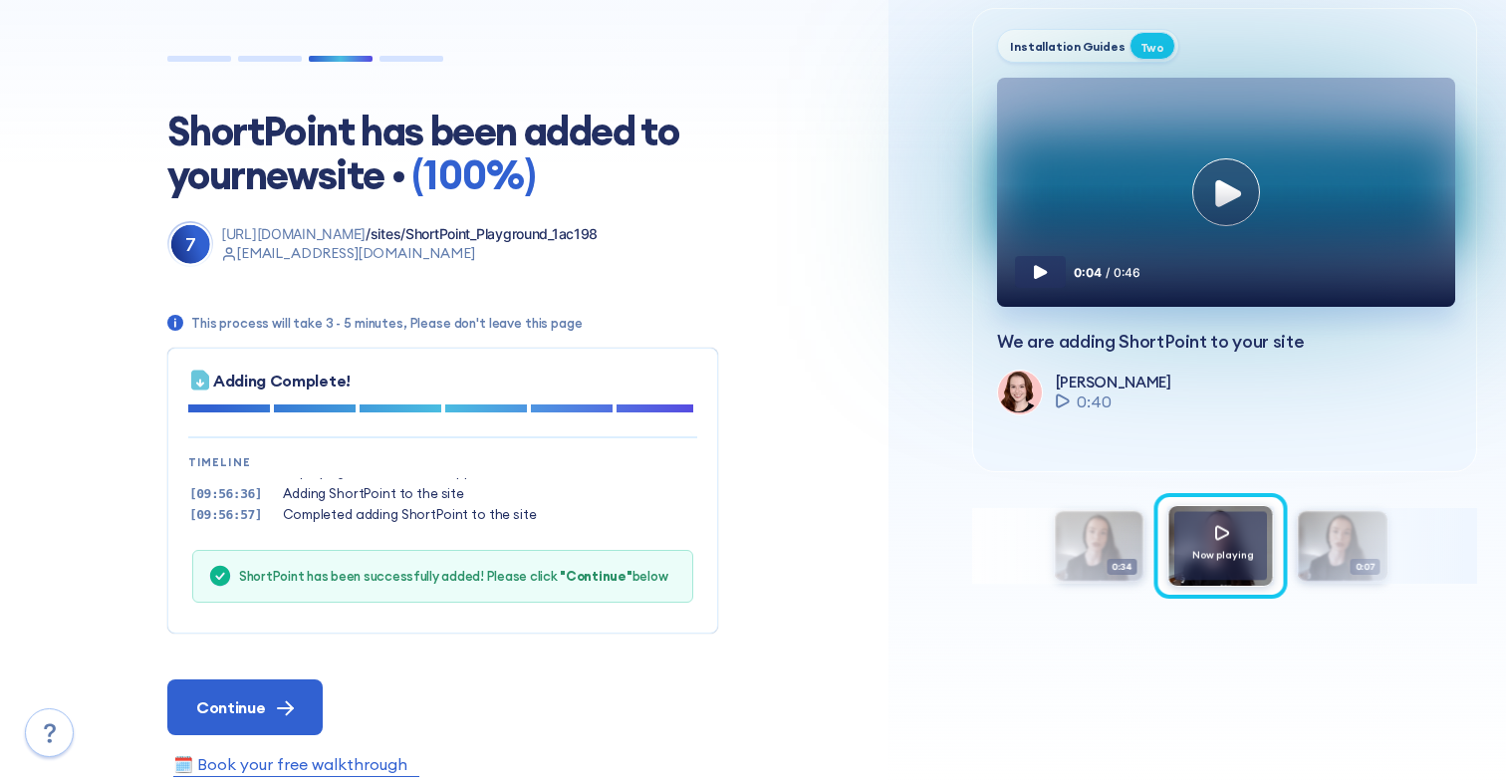
scroll to position [80, 0]
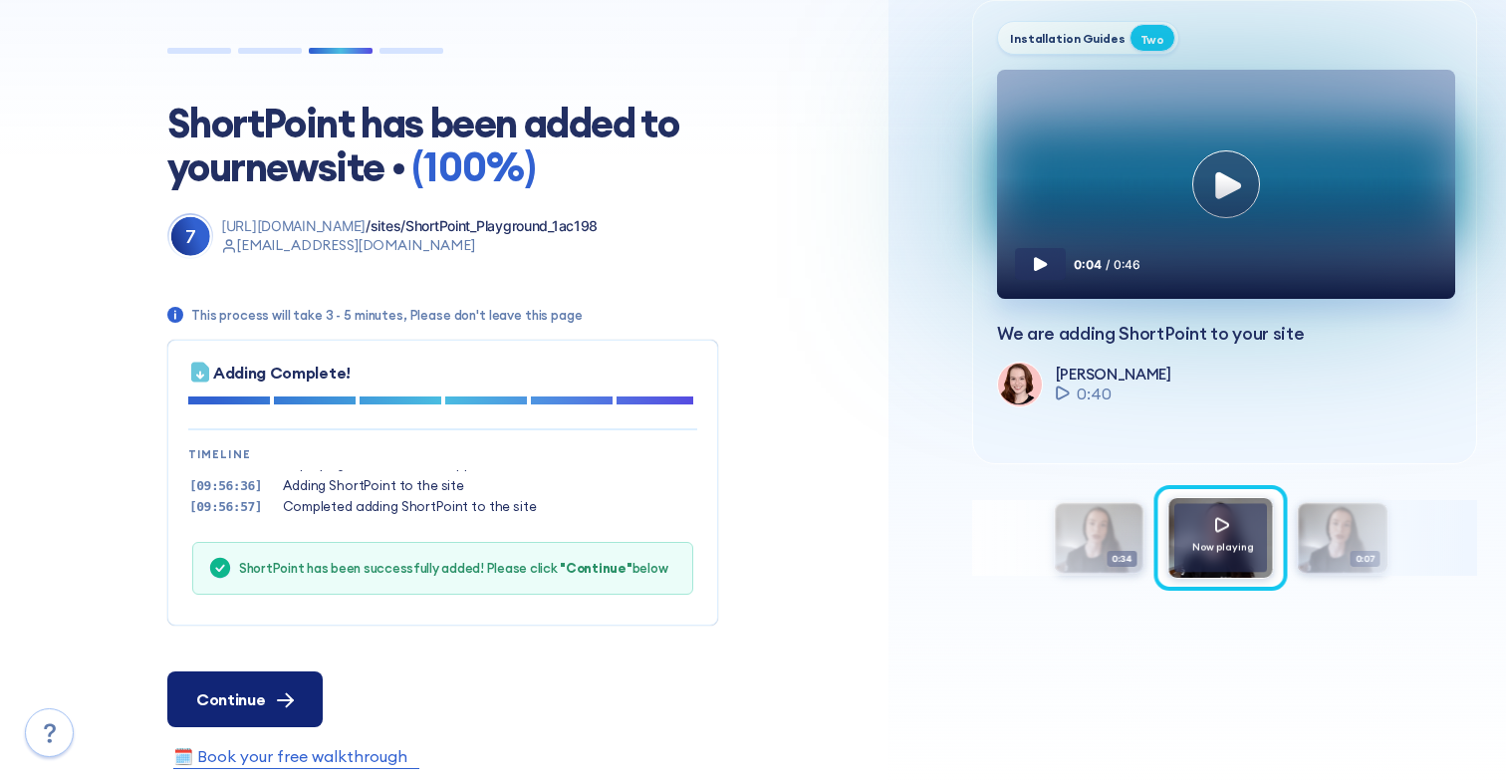
click at [240, 701] on span "Continue" at bounding box center [230, 699] width 69 height 24
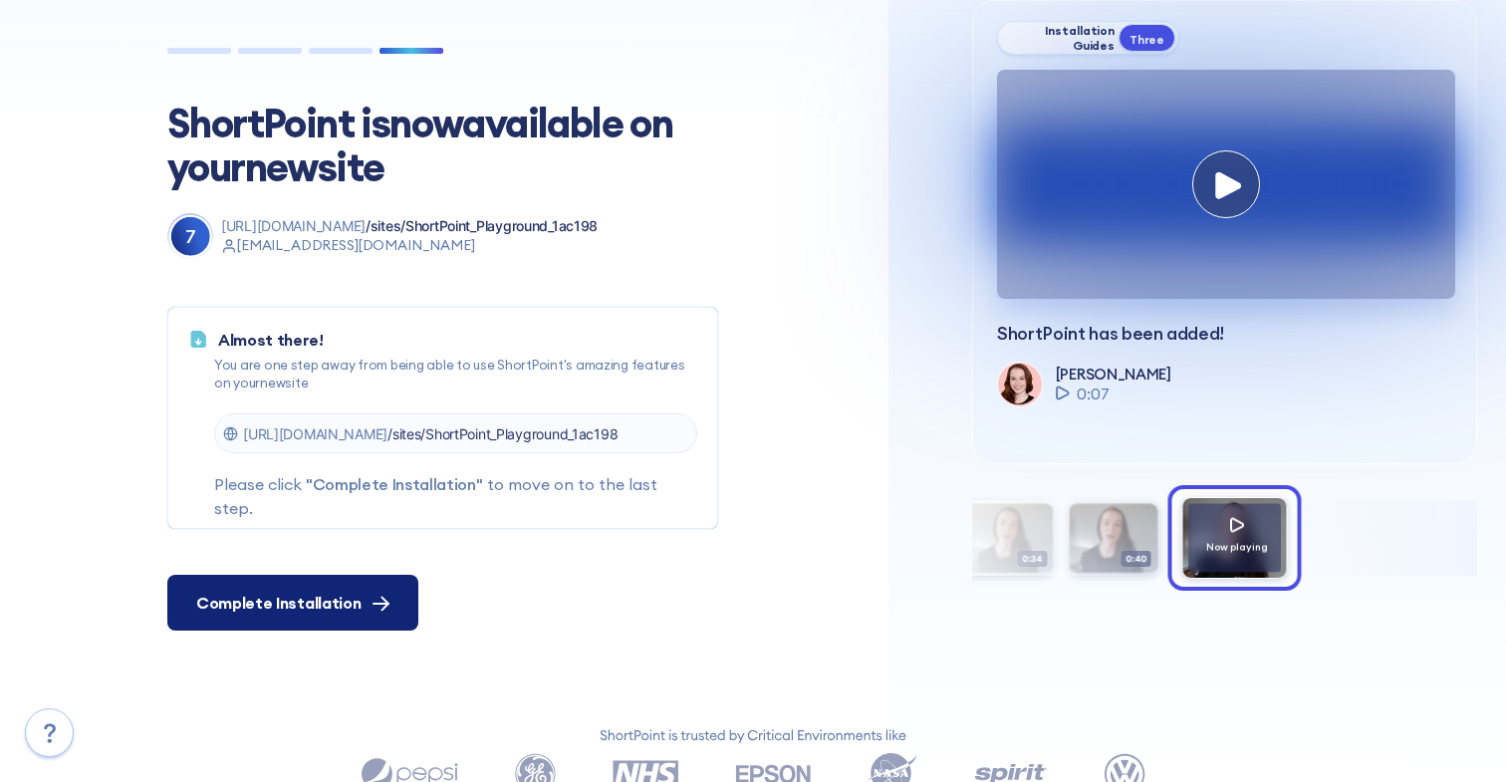
click at [345, 620] on button "Complete Installation" at bounding box center [292, 603] width 251 height 56
